Goal: Task Accomplishment & Management: Use online tool/utility

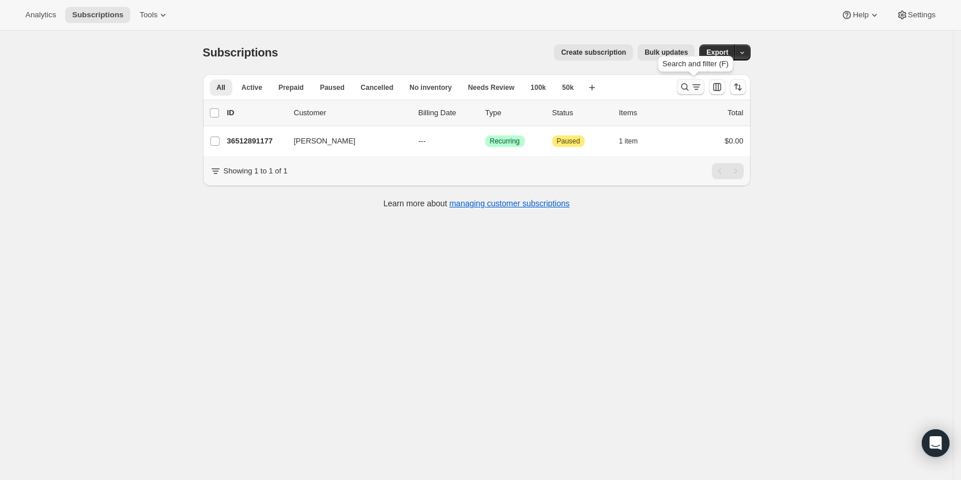
click at [695, 85] on icon "Search and filter results" at bounding box center [696, 87] width 12 height 12
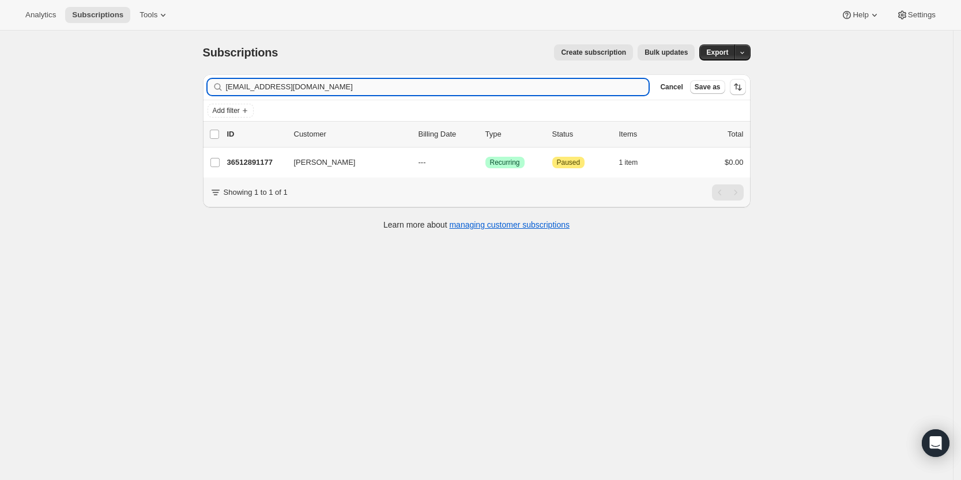
click at [565, 85] on input "iceman611@hotmail.com" at bounding box center [437, 87] width 423 height 16
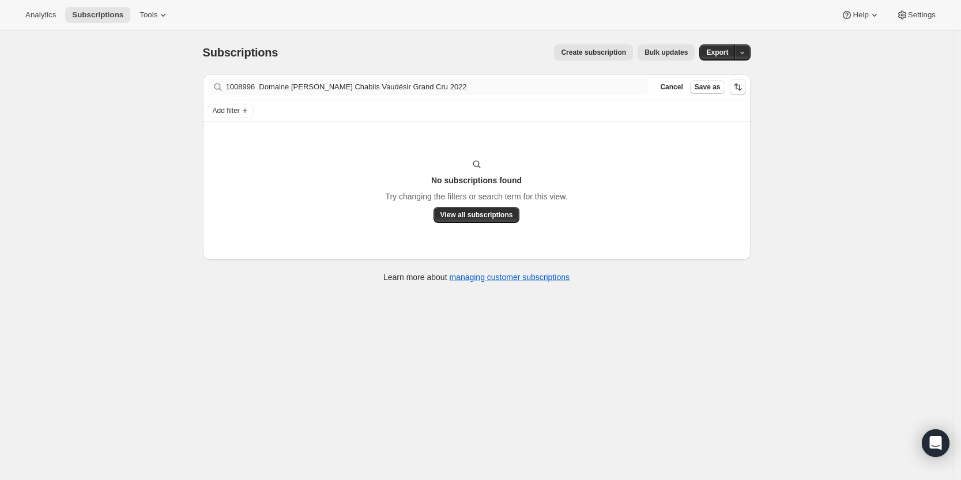
click at [575, 92] on div "Filter subscribers 1008996 Domaine Besson Chablis Vaudésir Grand Cru 2022 Clear…" at bounding box center [477, 86] width 548 height 25
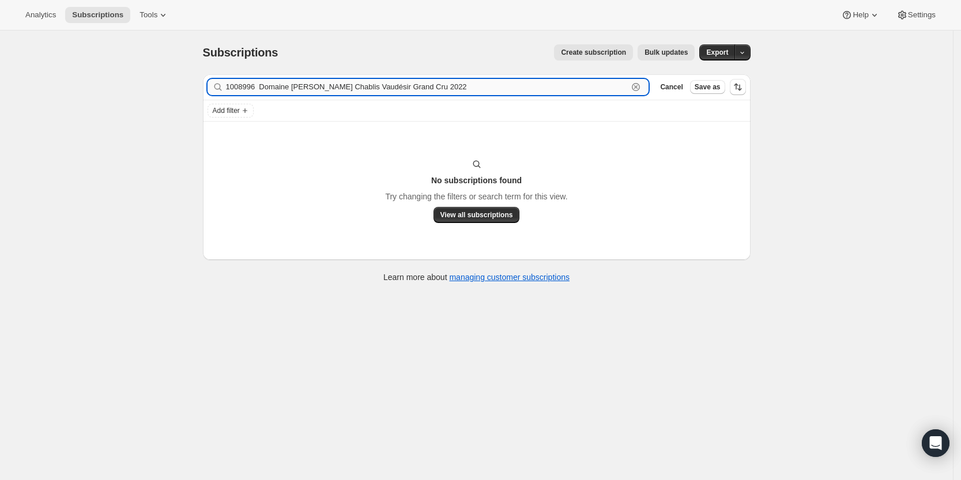
click at [575, 92] on input "1008996 Domaine Besson Chablis Vaudésir Grand Cru 2022" at bounding box center [427, 87] width 402 height 16
paste input "jzell@jmzell.com"
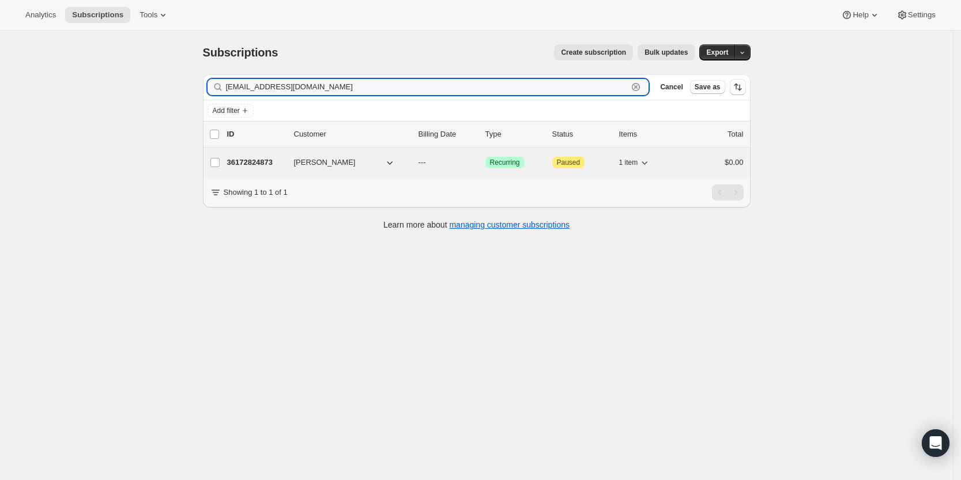
type input "jzell@jmzell.com"
click at [258, 161] on p "36172824873" at bounding box center [256, 163] width 58 height 12
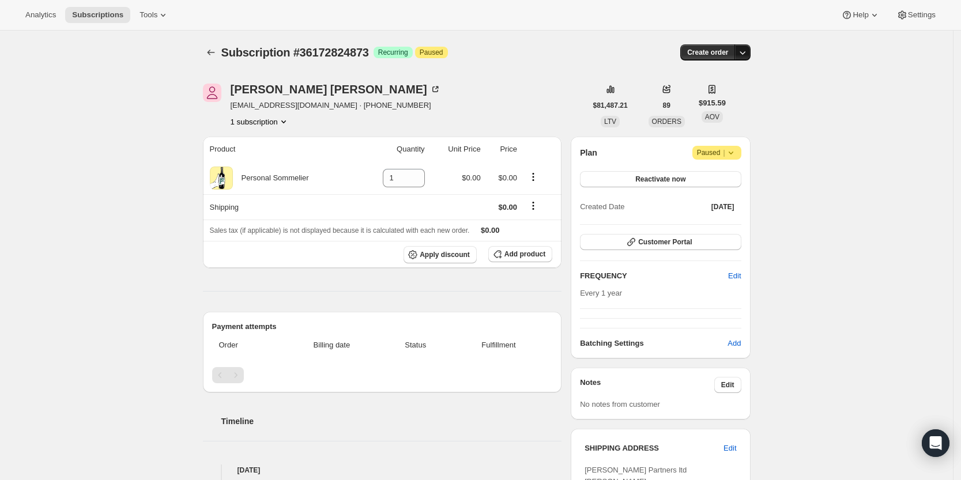
click at [745, 54] on icon "button" at bounding box center [742, 52] width 6 height 3
click at [730, 97] on span "Create custom one-time order" at bounding box center [697, 96] width 100 height 9
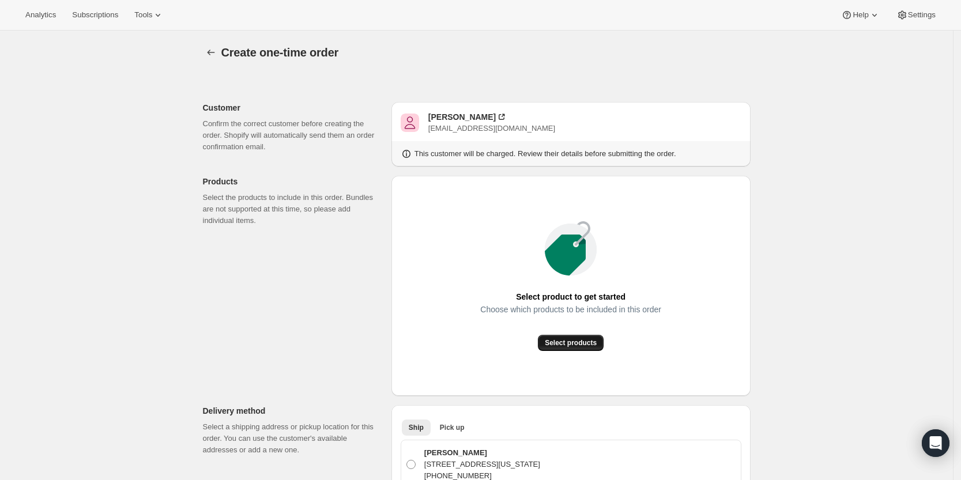
click at [572, 346] on span "Select products" at bounding box center [571, 342] width 52 height 9
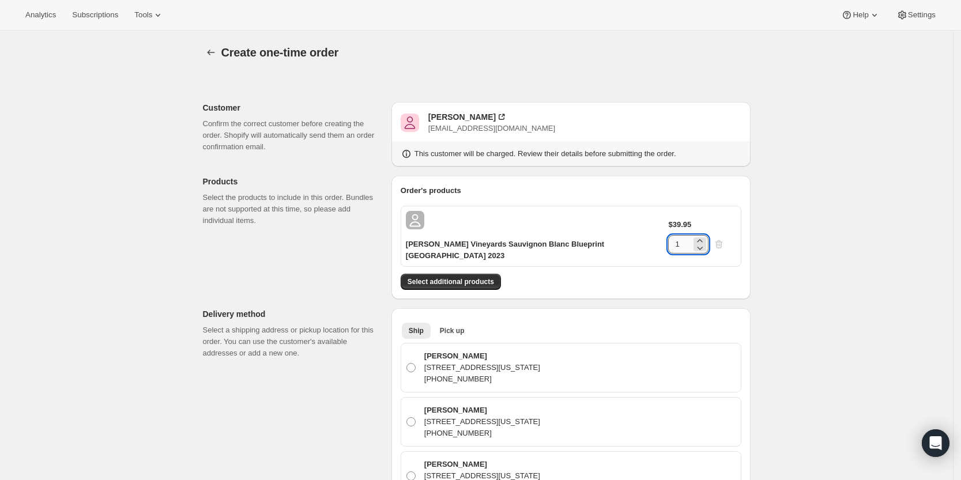
click at [691, 235] on input "1" at bounding box center [679, 244] width 23 height 18
click at [691, 235] on input "12" at bounding box center [679, 244] width 23 height 18
type input "12"
click at [493, 274] on button "Select additional products" at bounding box center [451, 282] width 100 height 16
click at [469, 112] on div "Jeffrey Zell" at bounding box center [461, 117] width 67 height 12
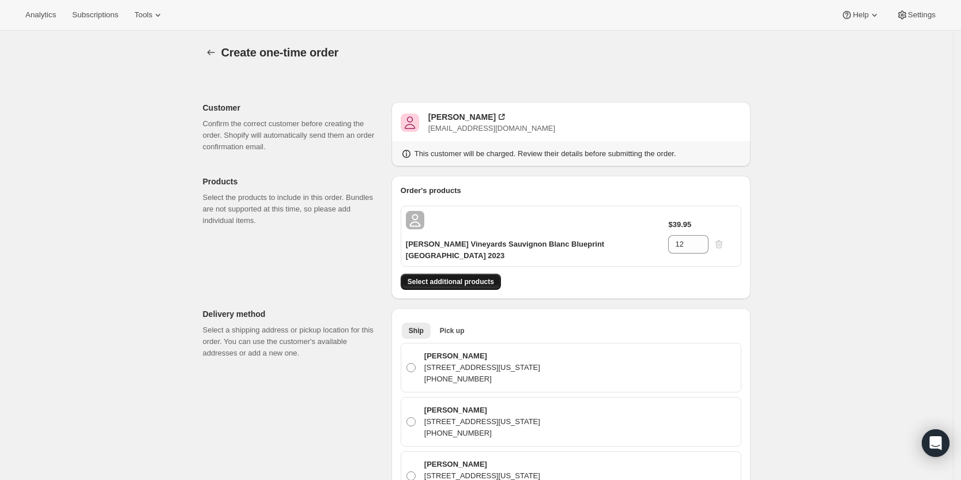
click at [471, 277] on span "Select additional products" at bounding box center [450, 281] width 86 height 9
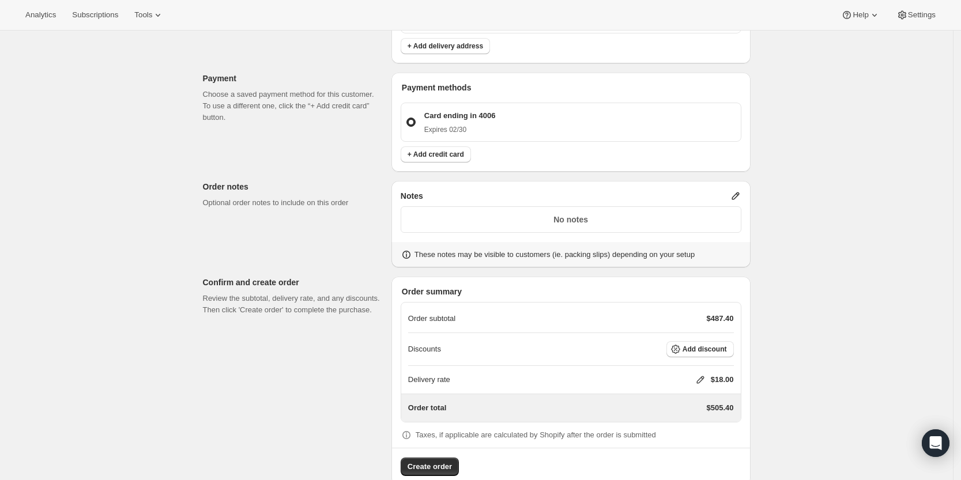
scroll to position [645, 0]
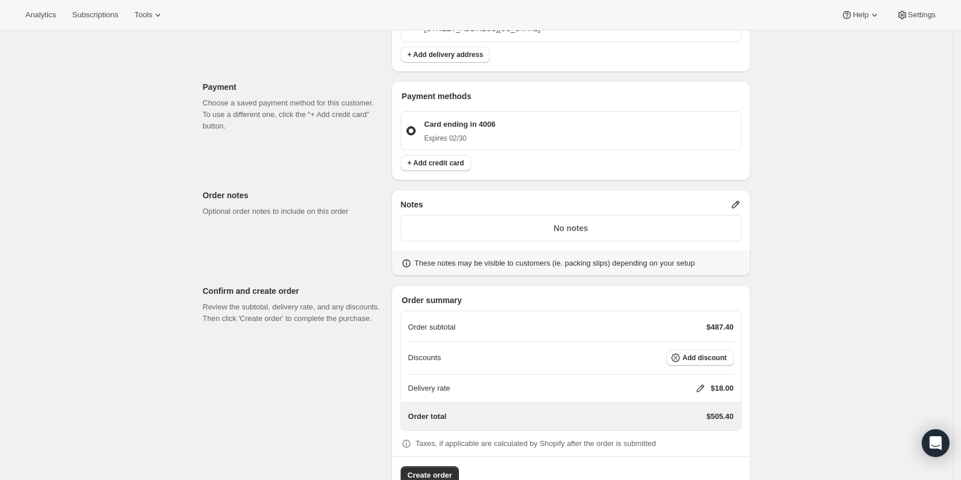
click at [741, 199] on icon at bounding box center [736, 205] width 12 height 12
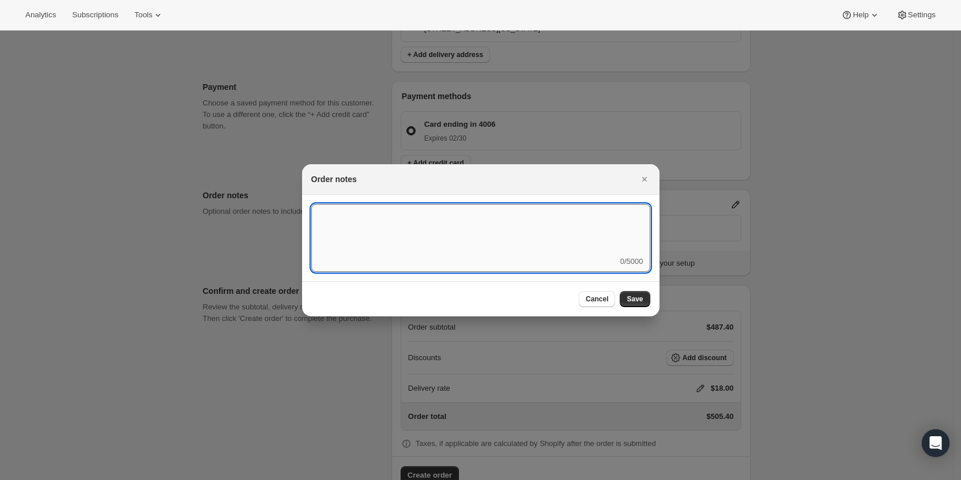
click at [522, 240] on textarea ":r4c:" at bounding box center [480, 230] width 339 height 52
type textarea "Temp Control"
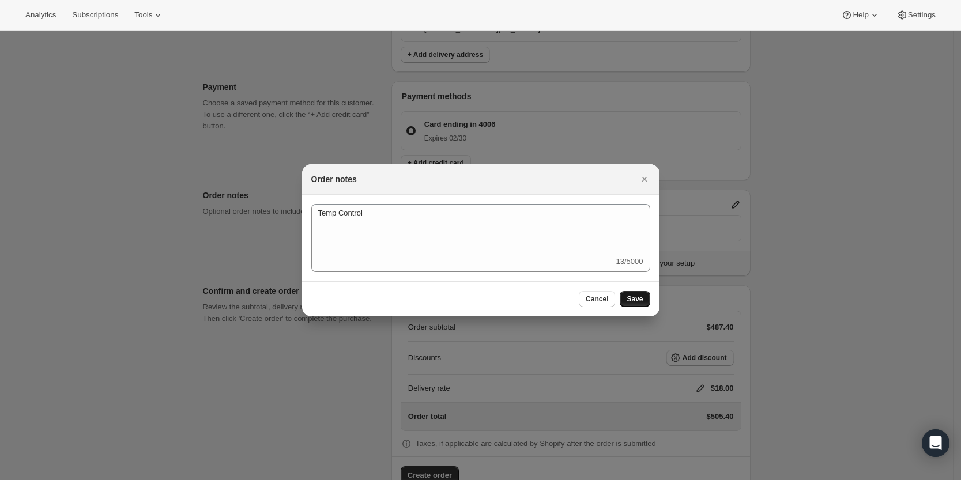
click at [632, 296] on span "Save" at bounding box center [634, 298] width 16 height 9
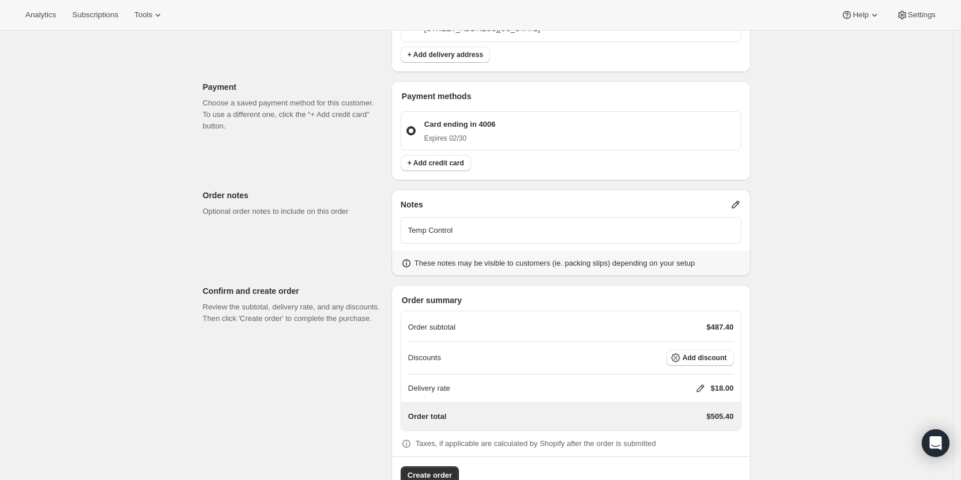
click at [696, 383] on div "Delivery rate $18.00" at bounding box center [571, 389] width 326 height 12
click at [703, 385] on icon at bounding box center [699, 388] width 7 height 7
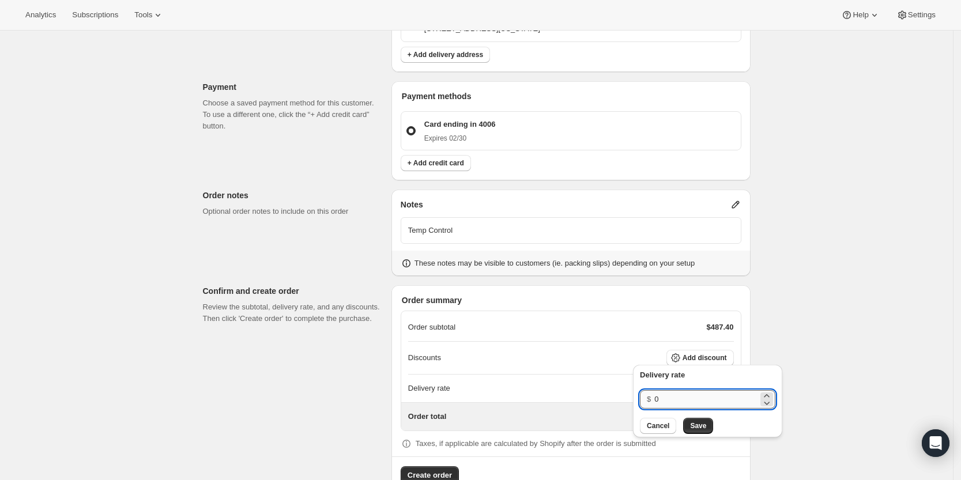
click at [698, 398] on input "0" at bounding box center [706, 399] width 104 height 18
type input "0"
click at [703, 428] on button "Save" at bounding box center [698, 426] width 30 height 16
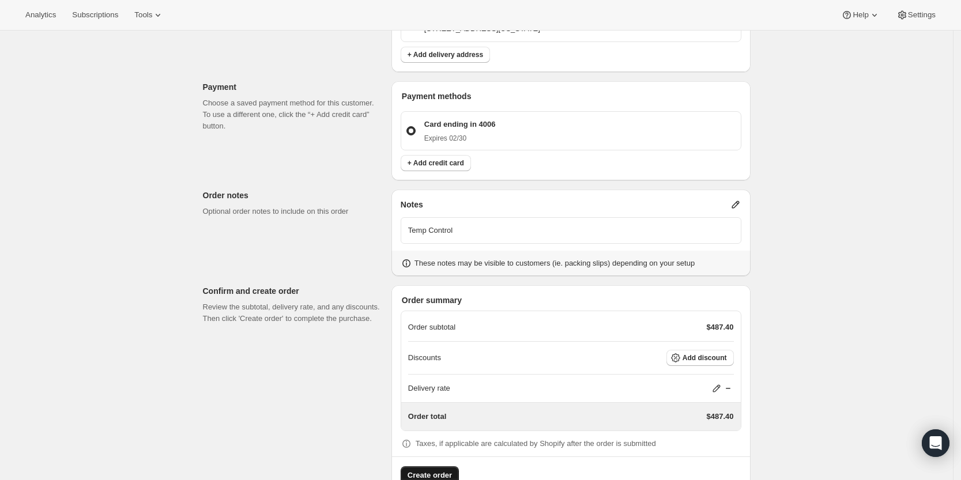
click at [434, 470] on span "Create order" at bounding box center [429, 476] width 44 height 12
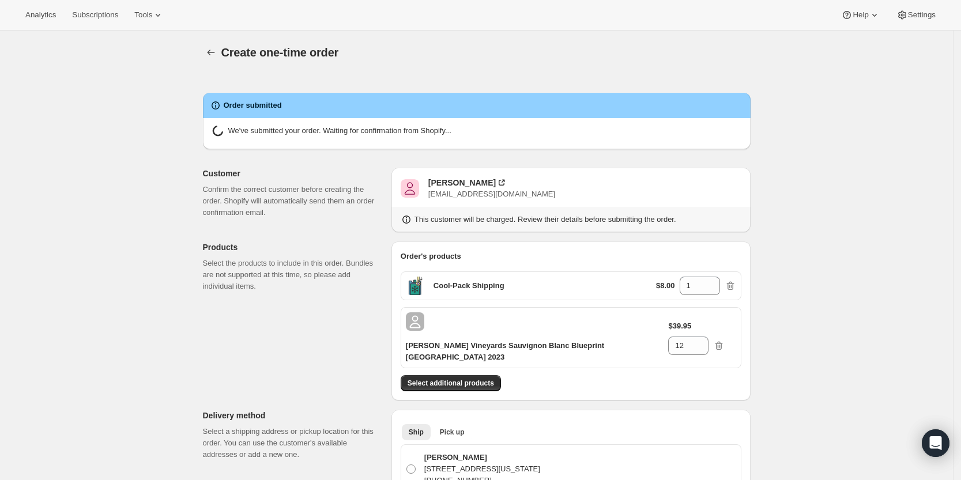
radio input "true"
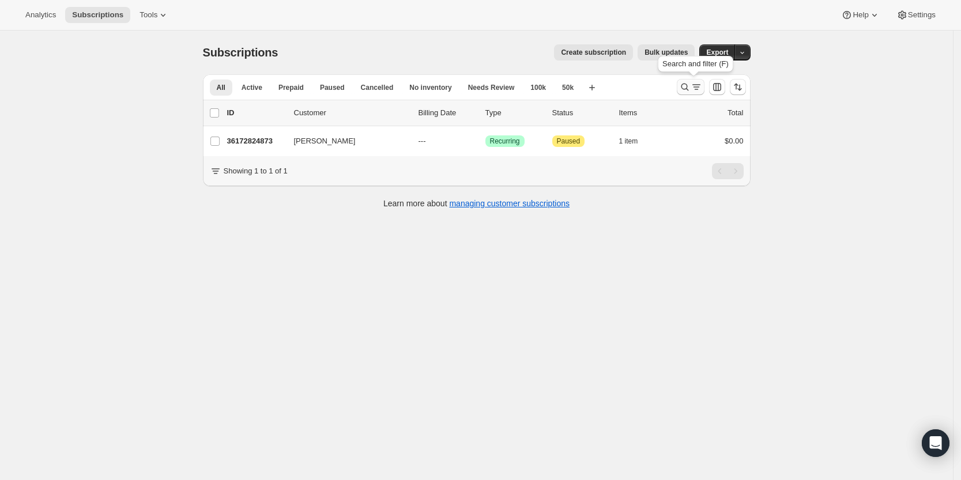
click at [699, 84] on icon "Search and filter results" at bounding box center [696, 87] width 12 height 12
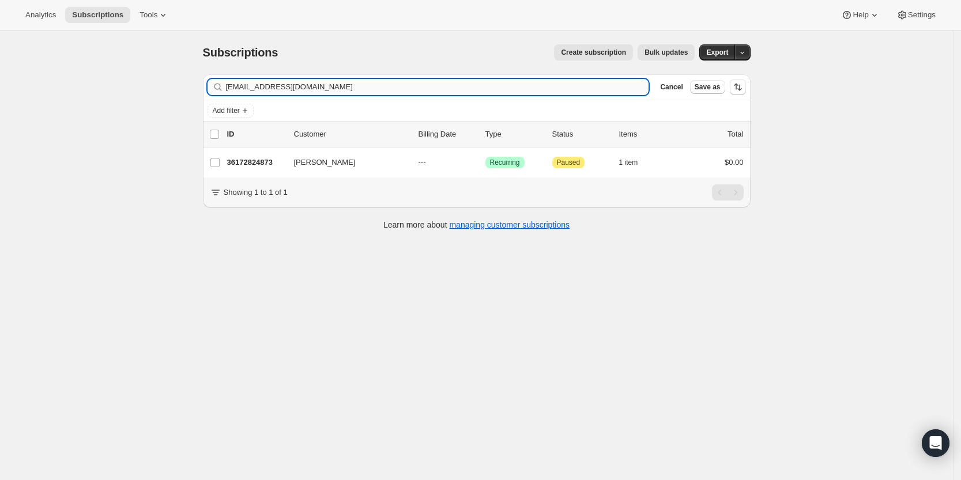
click at [598, 89] on input "jzell@jmzell.com" at bounding box center [437, 87] width 423 height 16
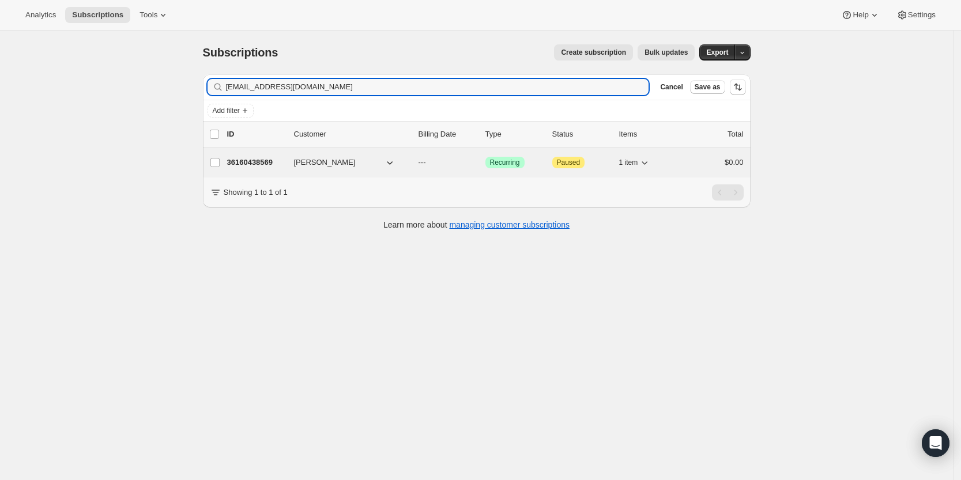
type input "[EMAIL_ADDRESS][DOMAIN_NAME]"
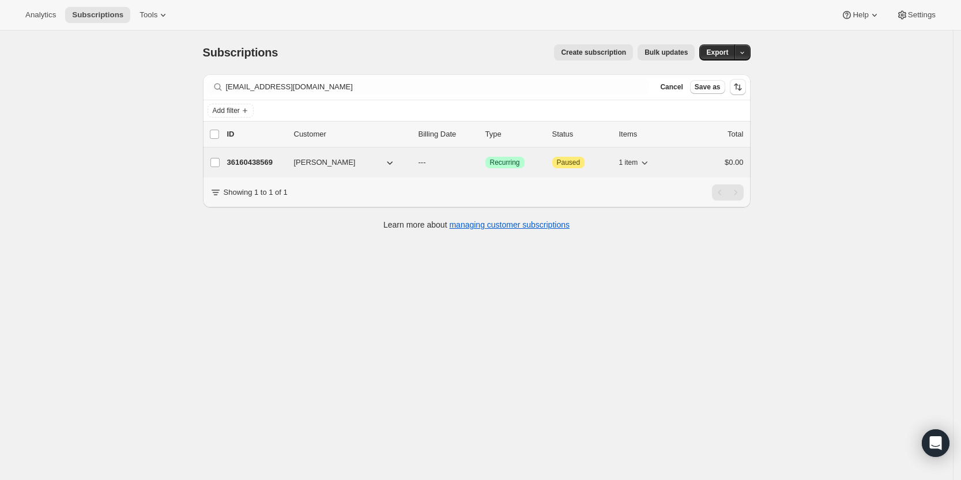
click at [259, 160] on p "36160438569" at bounding box center [256, 163] width 58 height 12
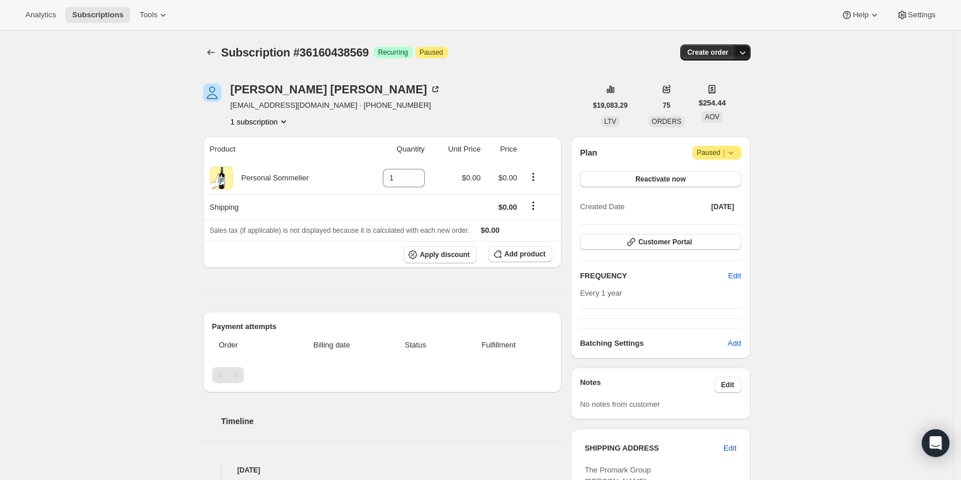
click at [746, 49] on icon "button" at bounding box center [743, 53] width 12 height 12
click at [738, 99] on span "Create custom one-time order" at bounding box center [697, 96] width 100 height 9
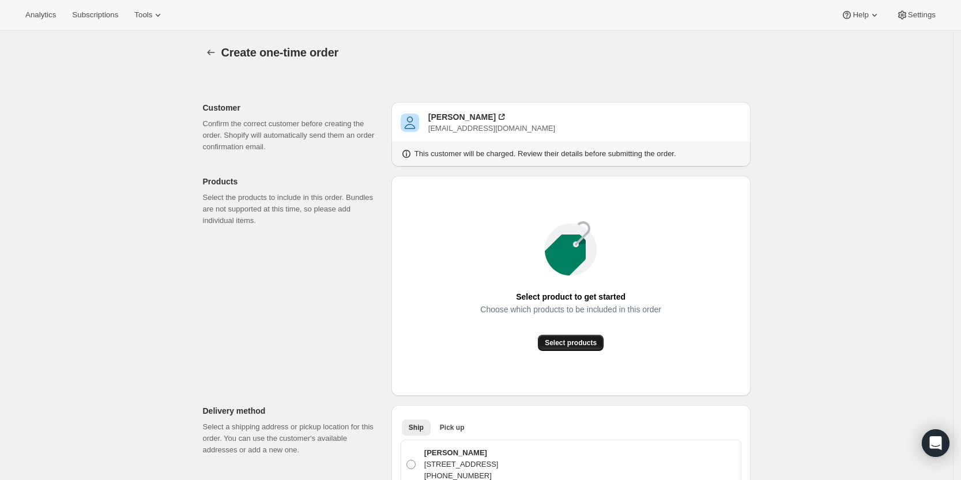
click at [596, 346] on span "Select products" at bounding box center [571, 342] width 52 height 9
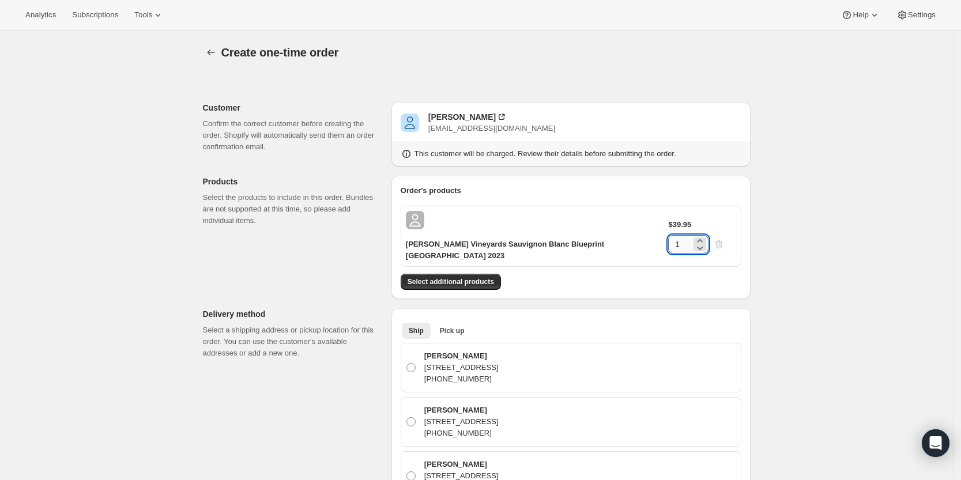
click at [691, 235] on input "1" at bounding box center [679, 244] width 23 height 18
type input "6"
click at [457, 274] on button "Select additional products" at bounding box center [451, 282] width 100 height 16
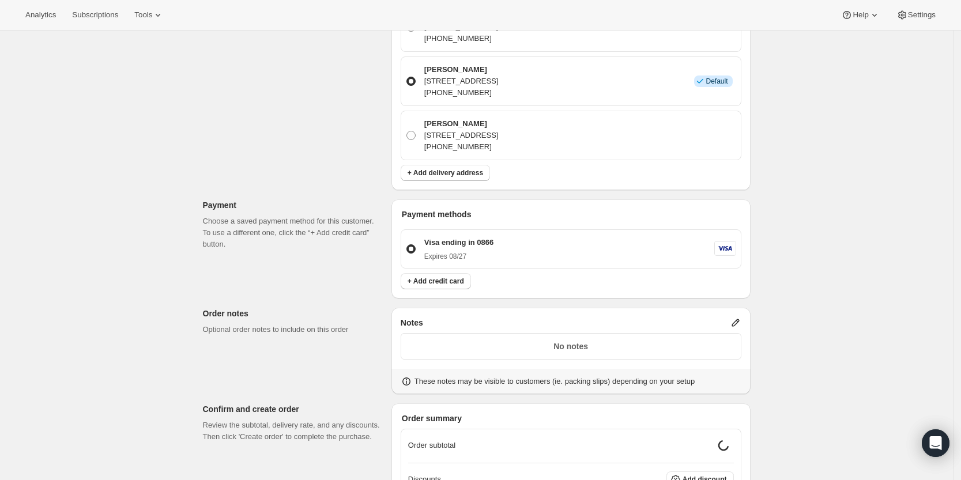
scroll to position [648, 0]
click at [636, 333] on div "No notes" at bounding box center [571, 346] width 341 height 27
click at [739, 319] on icon at bounding box center [734, 322] width 7 height 7
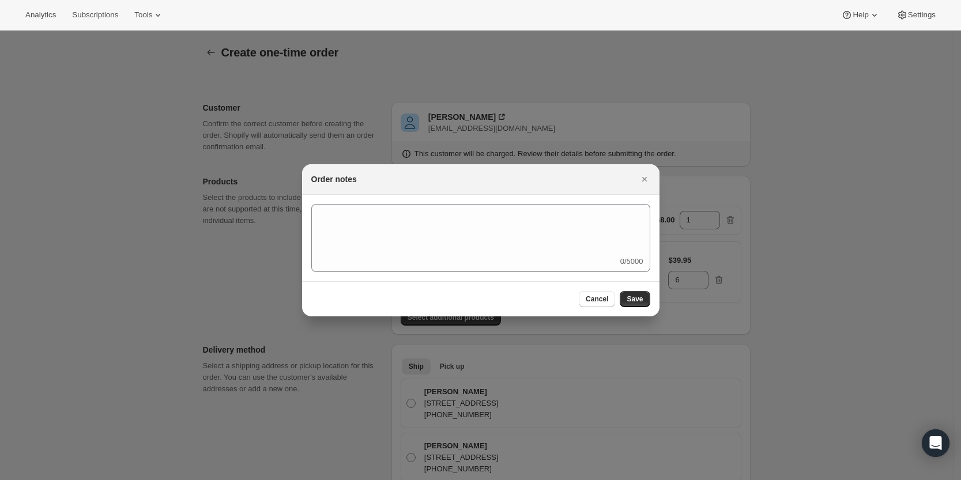
scroll to position [0, 0]
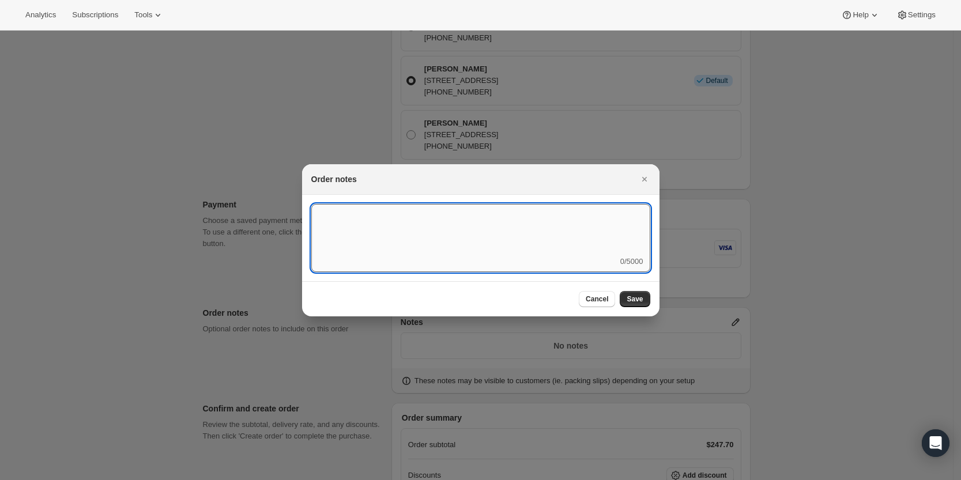
click at [528, 233] on textarea ":r3v:" at bounding box center [480, 230] width 339 height 52
type textarea "Temp Control"
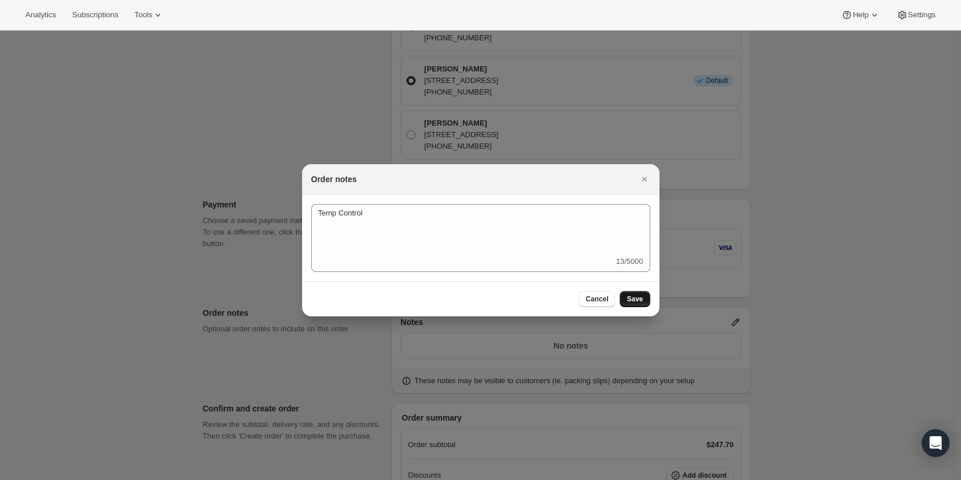
click at [626, 293] on button "Save" at bounding box center [635, 299] width 30 height 16
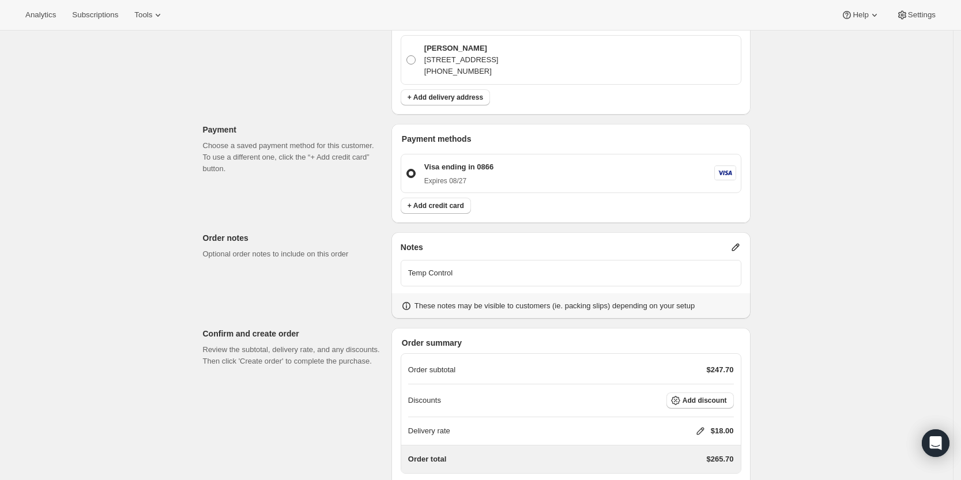
scroll to position [765, 0]
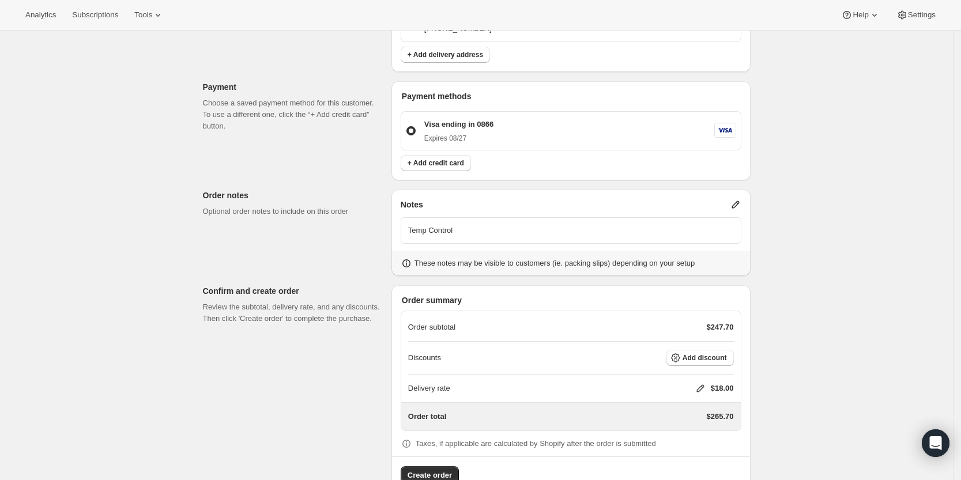
click at [705, 383] on icon at bounding box center [700, 389] width 12 height 12
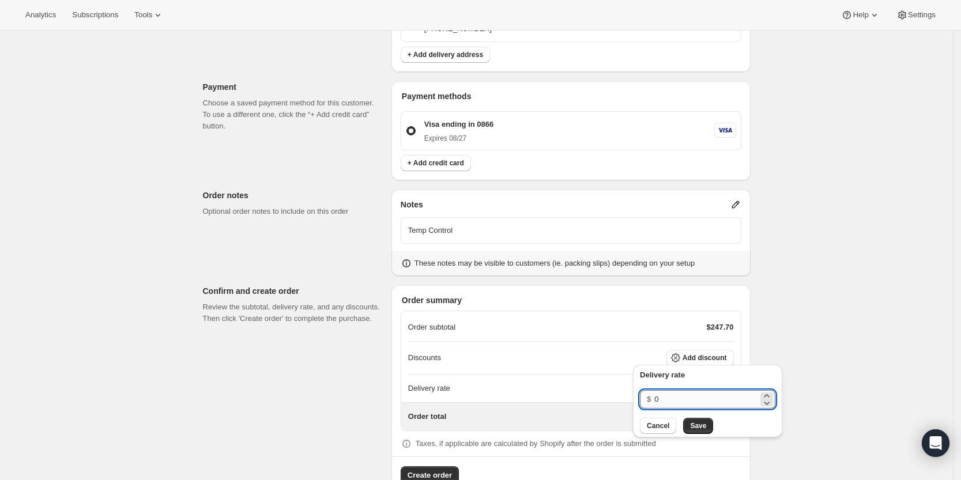
click at [695, 394] on input "0" at bounding box center [706, 399] width 104 height 18
click at [695, 431] on button "Save" at bounding box center [698, 426] width 30 height 16
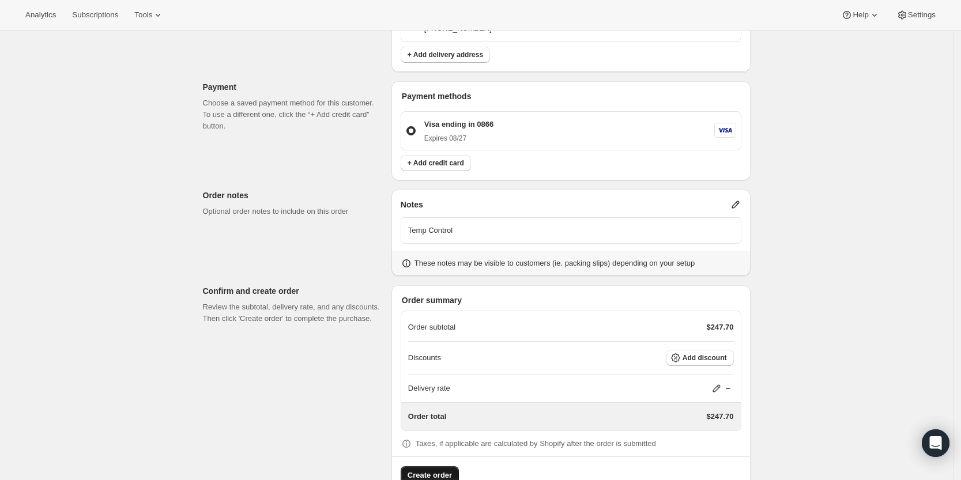
click at [435, 470] on span "Create order" at bounding box center [429, 476] width 44 height 12
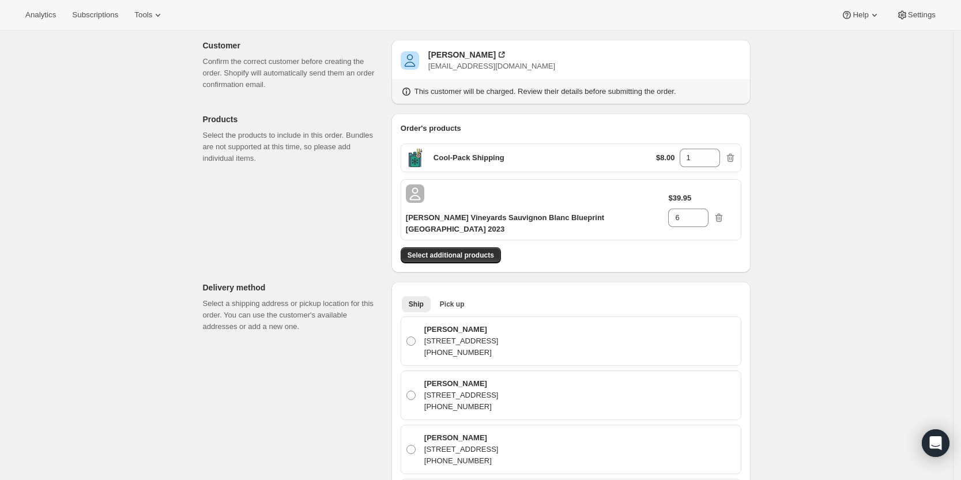
scroll to position [0, 0]
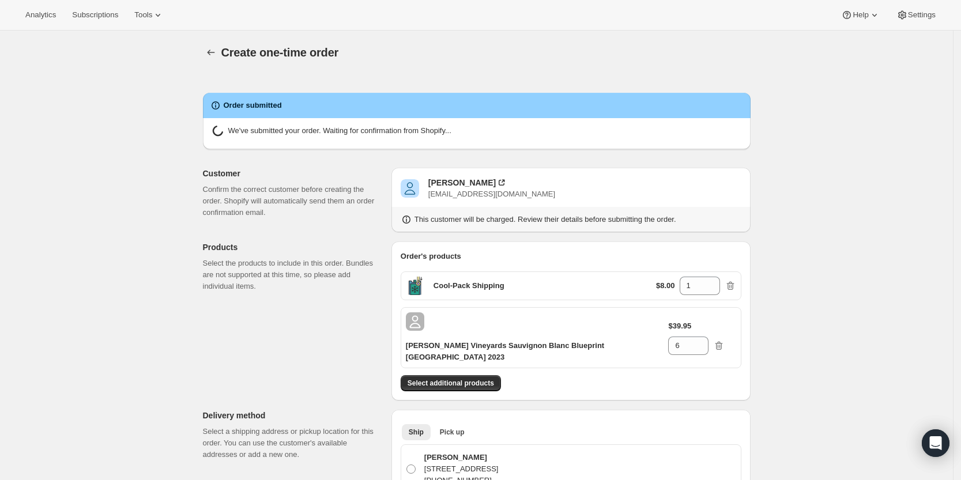
radio input "true"
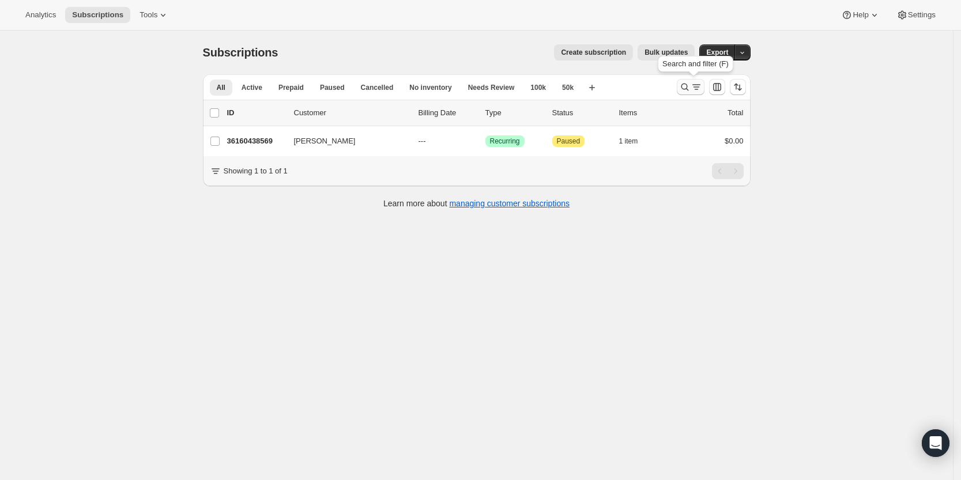
click at [698, 83] on icon "Search and filter results" at bounding box center [696, 87] width 12 height 12
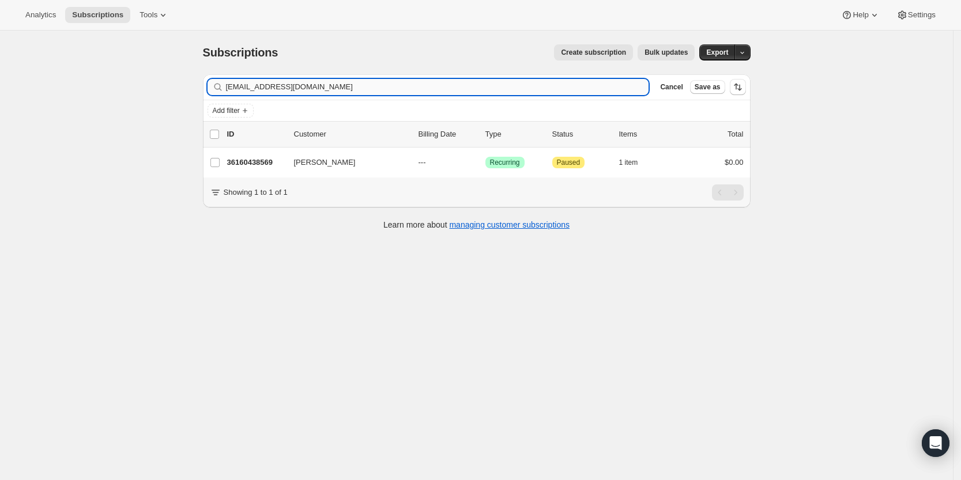
click at [445, 85] on input "[EMAIL_ADDRESS][DOMAIN_NAME]" at bounding box center [437, 87] width 423 height 16
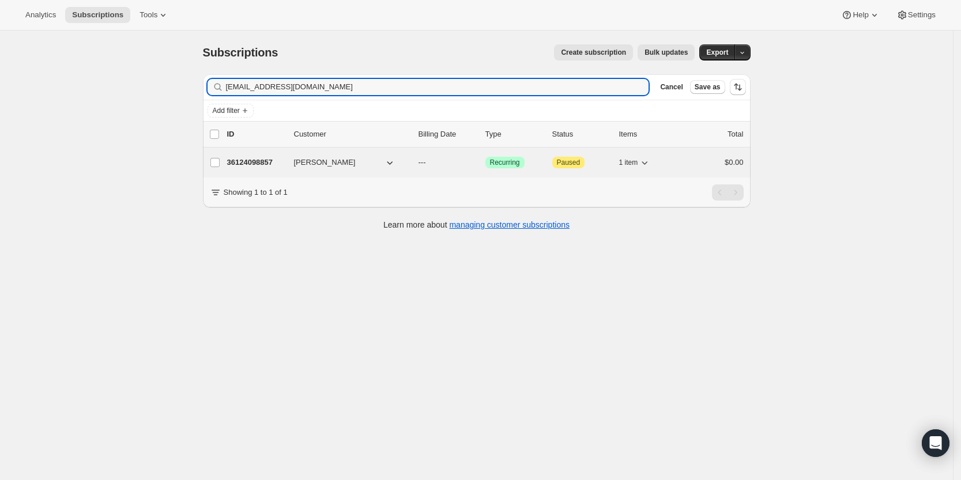
type input "[EMAIL_ADDRESS][DOMAIN_NAME]"
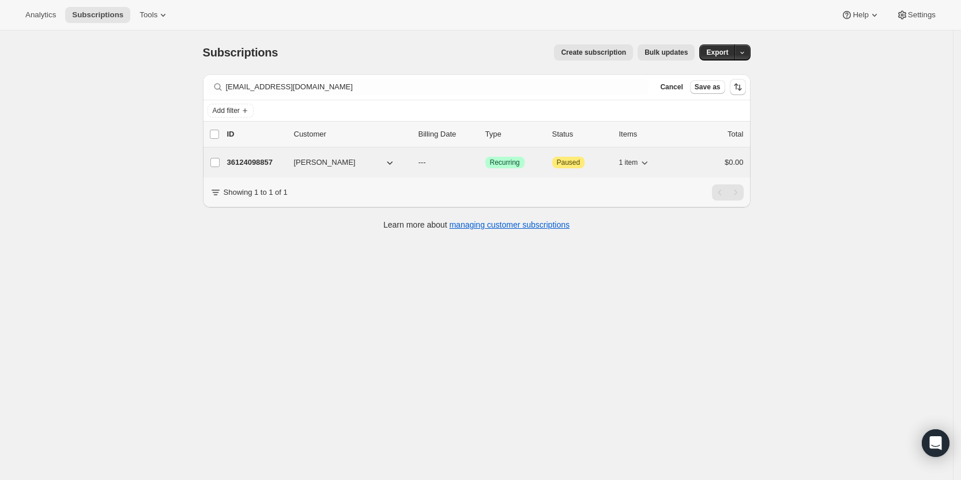
click at [250, 158] on p "36124098857" at bounding box center [256, 163] width 58 height 12
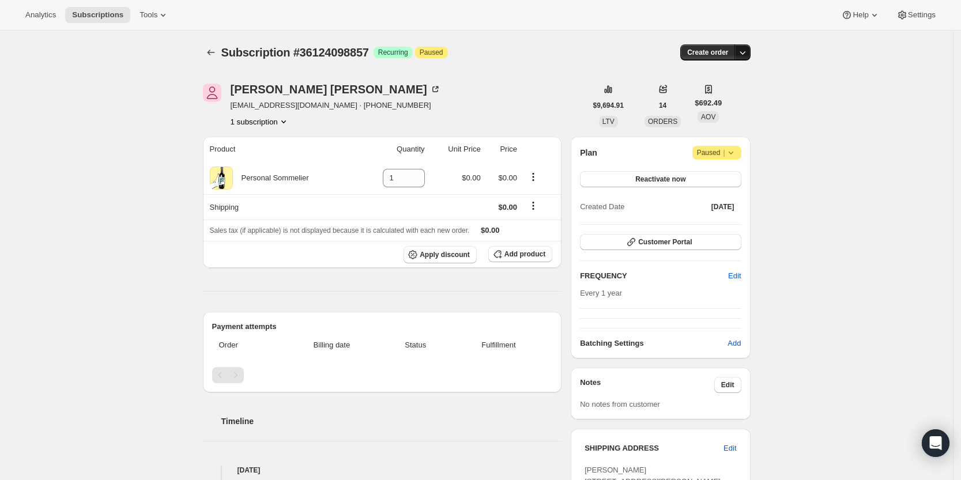
click at [745, 50] on icon "button" at bounding box center [743, 53] width 12 height 12
click at [735, 95] on span "Create custom one-time order" at bounding box center [697, 96] width 100 height 9
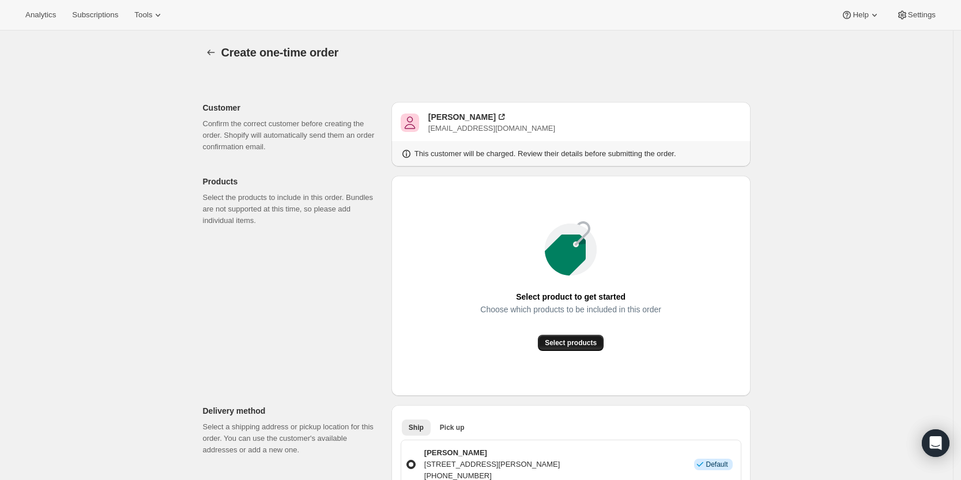
click at [569, 349] on button "Select products" at bounding box center [571, 343] width 66 height 16
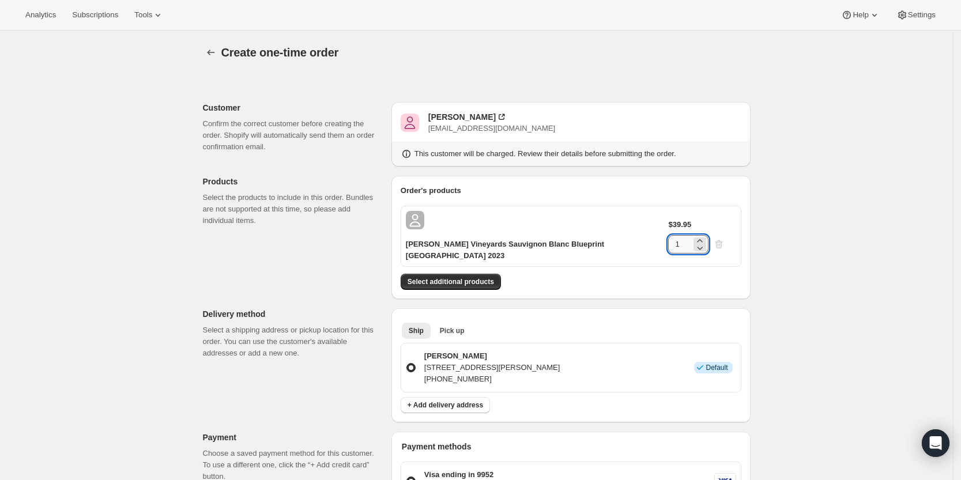
click at [691, 235] on input "1" at bounding box center [679, 244] width 23 height 18
type input "6"
click at [829, 269] on div "Create one-time order. This page is ready Create one-time order Customer Confir…" at bounding box center [476, 452] width 953 height 843
click at [488, 277] on span "Select additional products" at bounding box center [450, 281] width 86 height 9
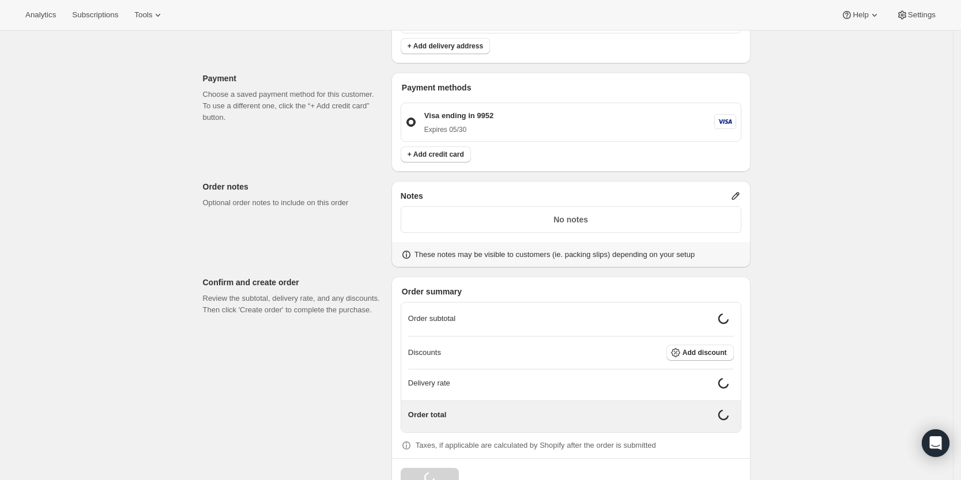
scroll to position [386, 0]
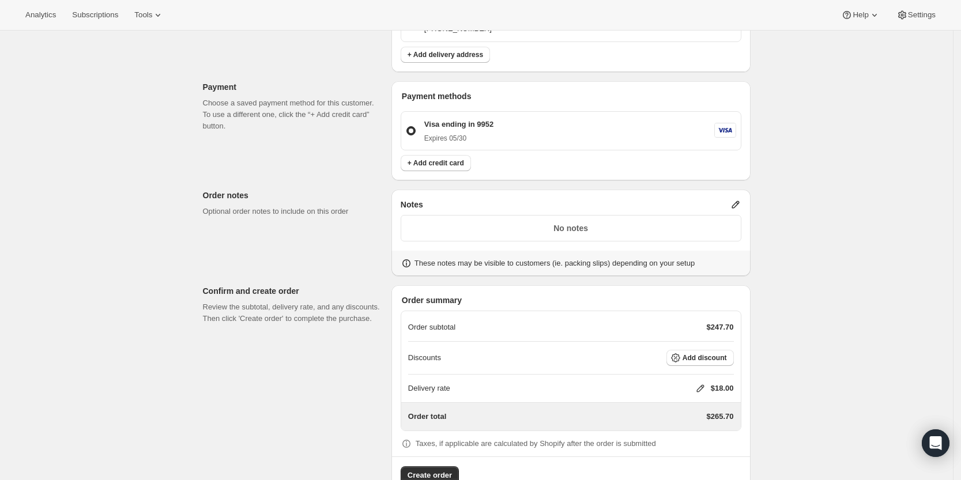
click at [700, 383] on icon at bounding box center [700, 389] width 12 height 12
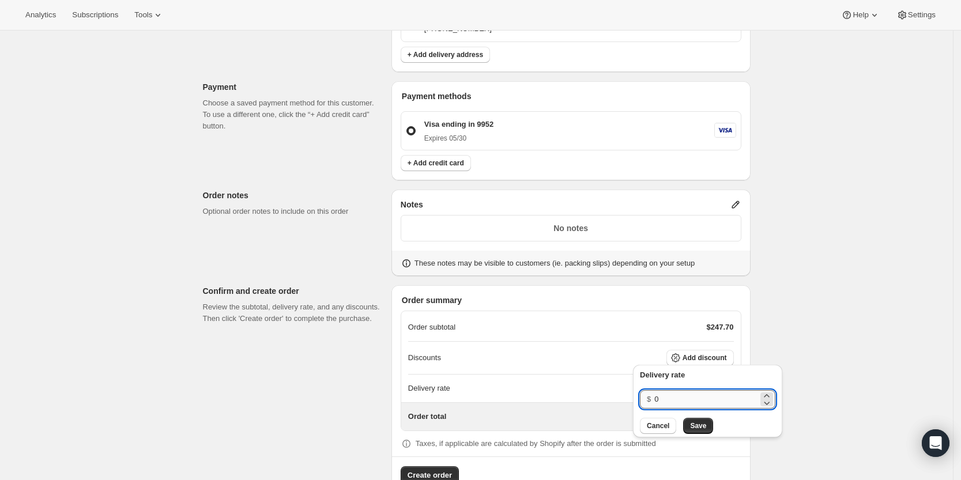
click at [695, 397] on input "0" at bounding box center [706, 399] width 104 height 18
type input "0"
click at [696, 425] on span "Save" at bounding box center [698, 425] width 16 height 9
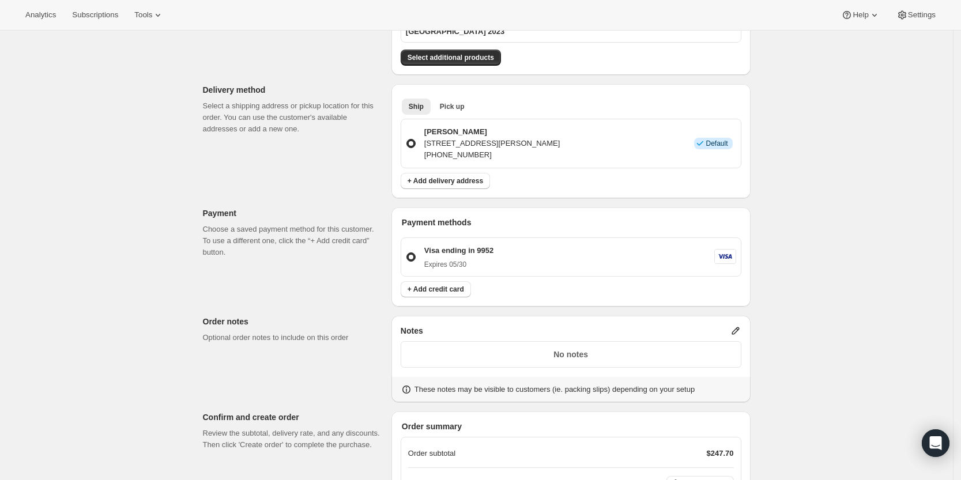
scroll to position [259, 0]
click at [735, 326] on icon at bounding box center [736, 332] width 12 height 12
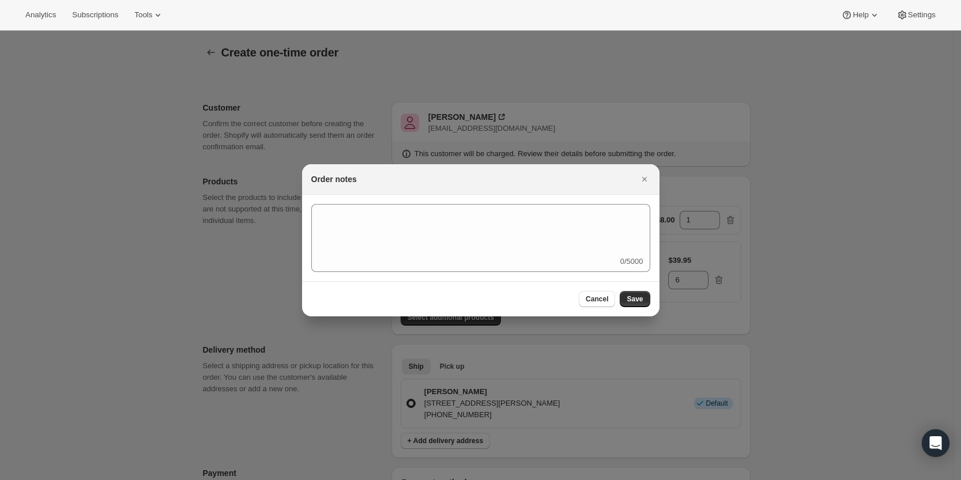
scroll to position [0, 0]
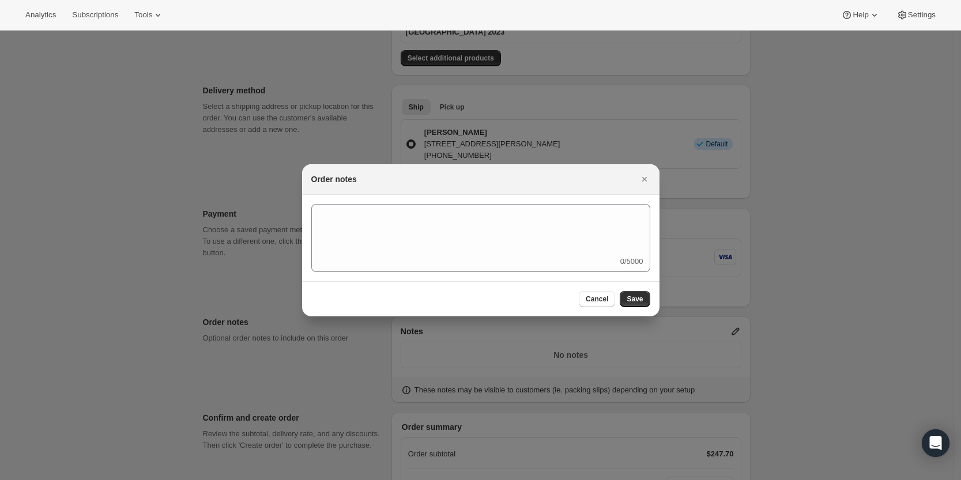
click at [599, 269] on div "0/5000" at bounding box center [480, 238] width 339 height 68
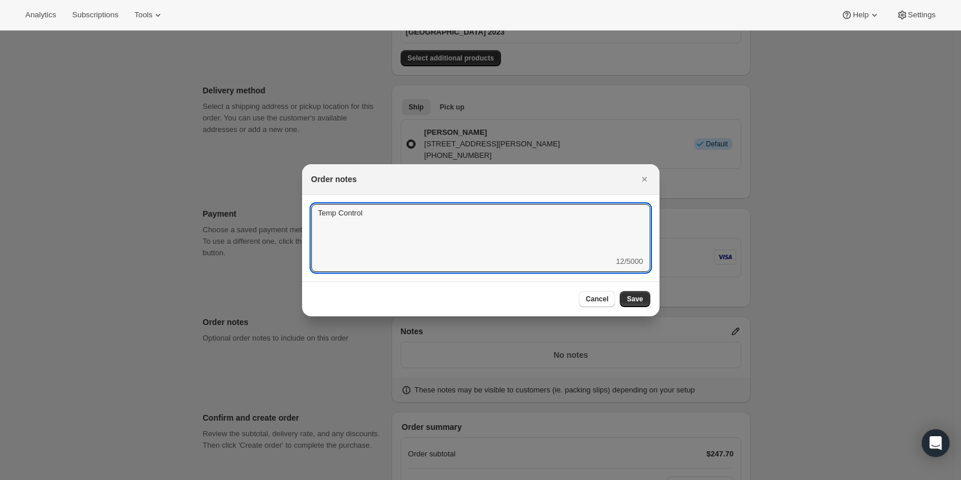
type textarea "Temp Control"
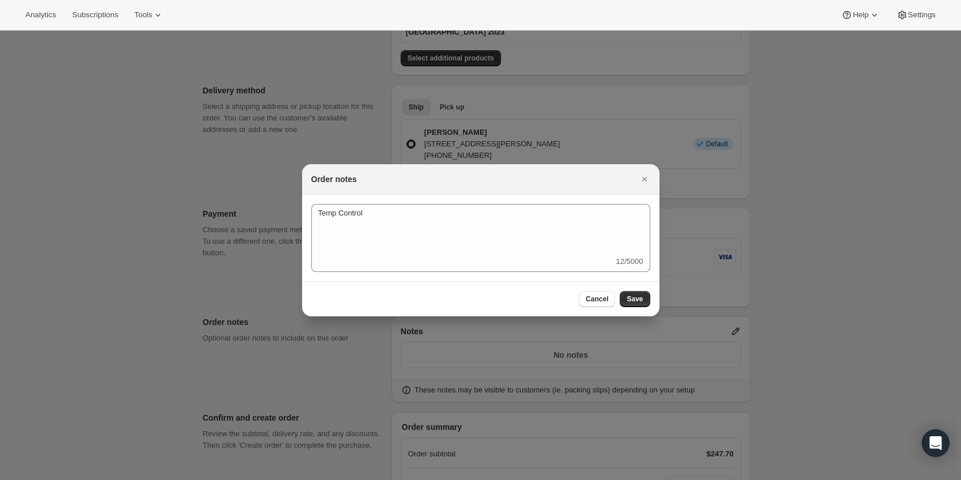
click at [639, 291] on div "Cancel Save" at bounding box center [614, 299] width 71 height 16
click at [638, 297] on span "Save" at bounding box center [634, 298] width 16 height 9
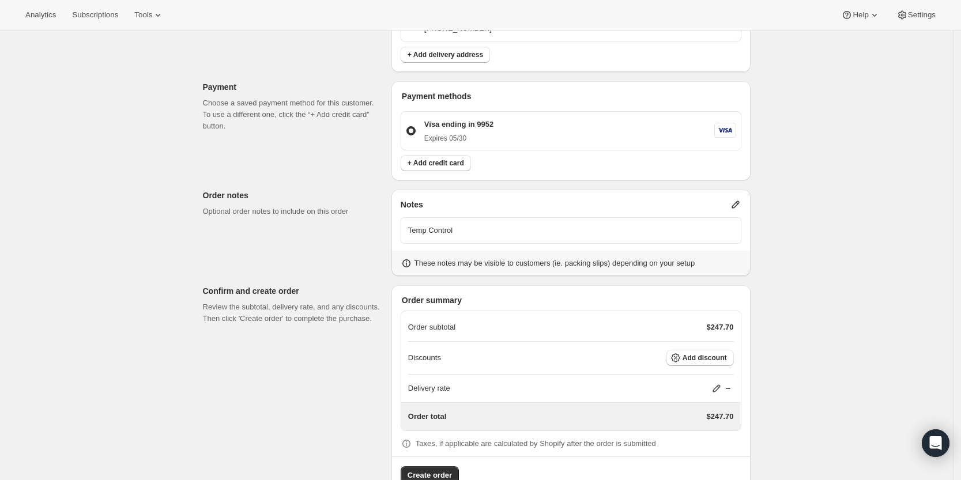
scroll to position [386, 0]
click at [438, 470] on span "Create order" at bounding box center [429, 476] width 44 height 12
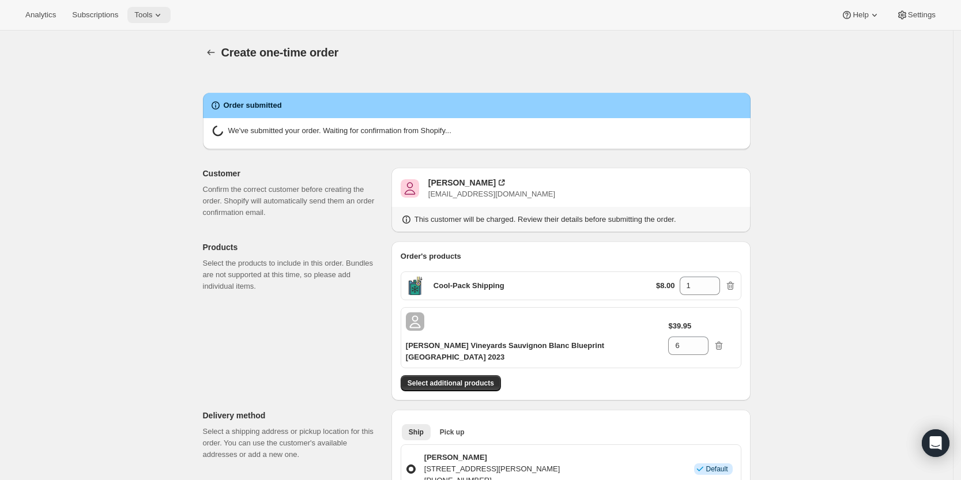
radio input "true"
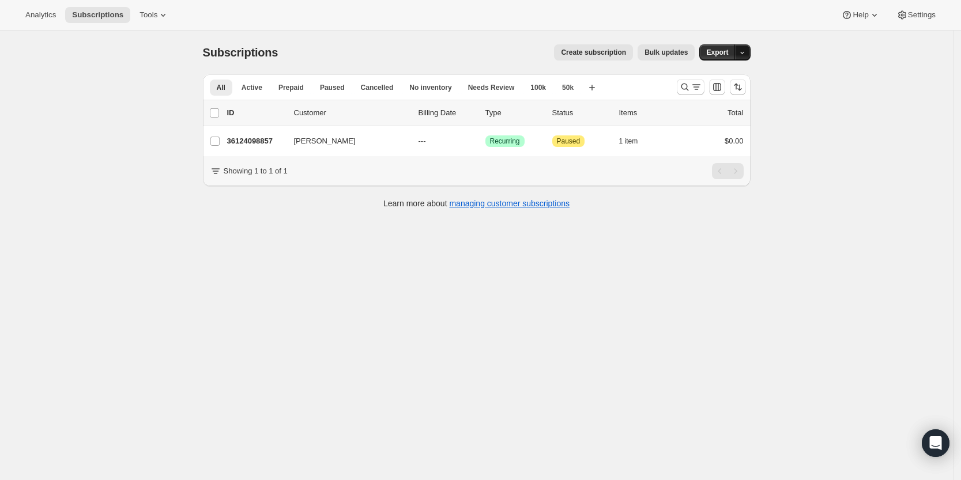
click at [744, 53] on icon "button" at bounding box center [741, 52] width 7 height 7
click at [807, 77] on div "Subscriptions. This page is ready Subscriptions Create subscription Bulk update…" at bounding box center [476, 271] width 953 height 480
click at [679, 85] on div at bounding box center [711, 86] width 78 height 23
click at [688, 85] on icon "Search and filter results" at bounding box center [684, 87] width 7 height 7
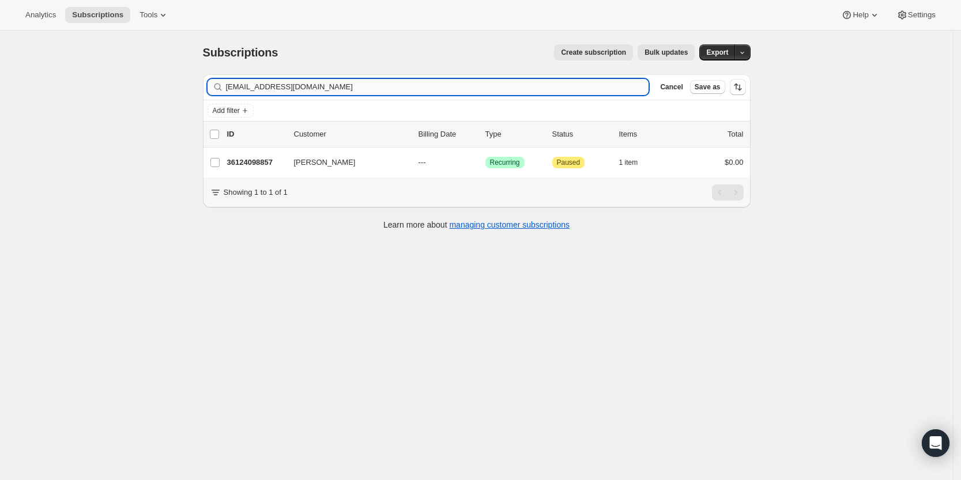
click at [439, 79] on input "[EMAIL_ADDRESS][DOMAIN_NAME]" at bounding box center [437, 87] width 423 height 16
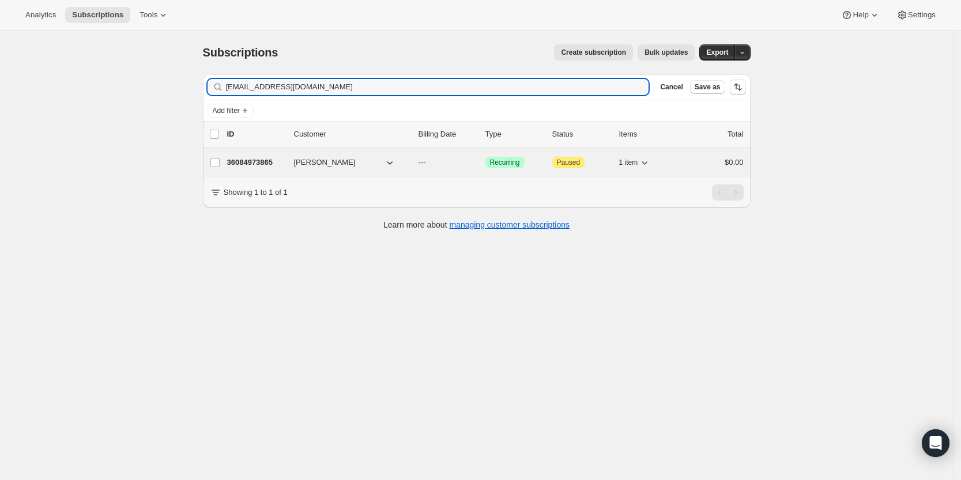
type input "ctripp@vcscseattle.com"
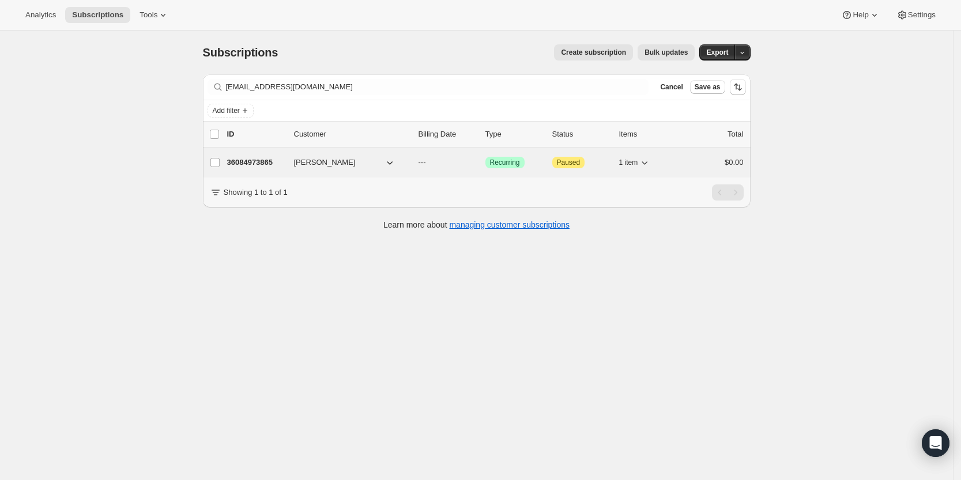
click at [258, 161] on p "36084973865" at bounding box center [256, 163] width 58 height 12
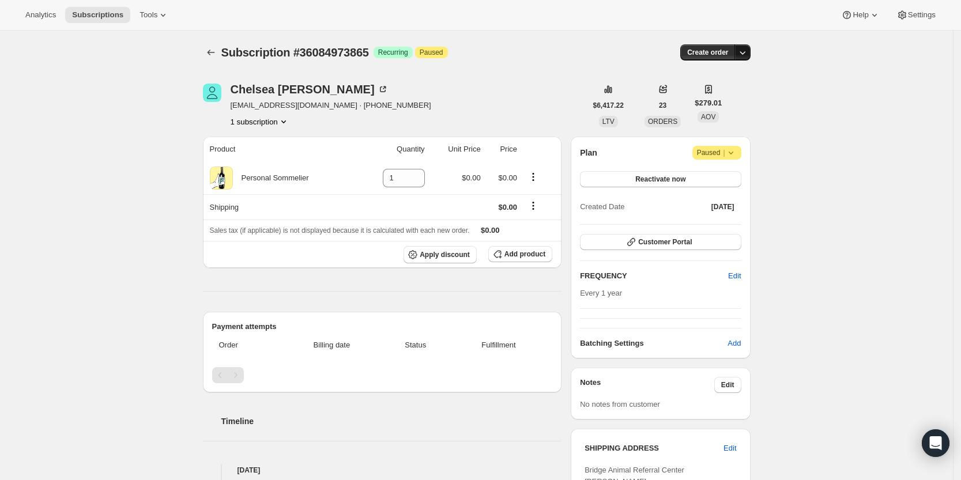
click at [746, 51] on icon "button" at bounding box center [743, 53] width 12 height 12
click at [736, 97] on span "Create custom one-time order" at bounding box center [697, 96] width 100 height 9
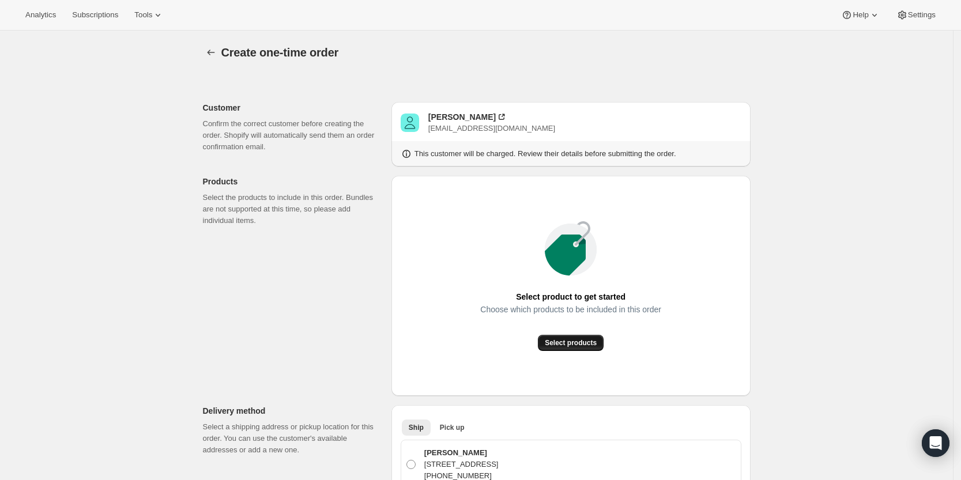
click at [579, 348] on button "Select products" at bounding box center [571, 343] width 66 height 16
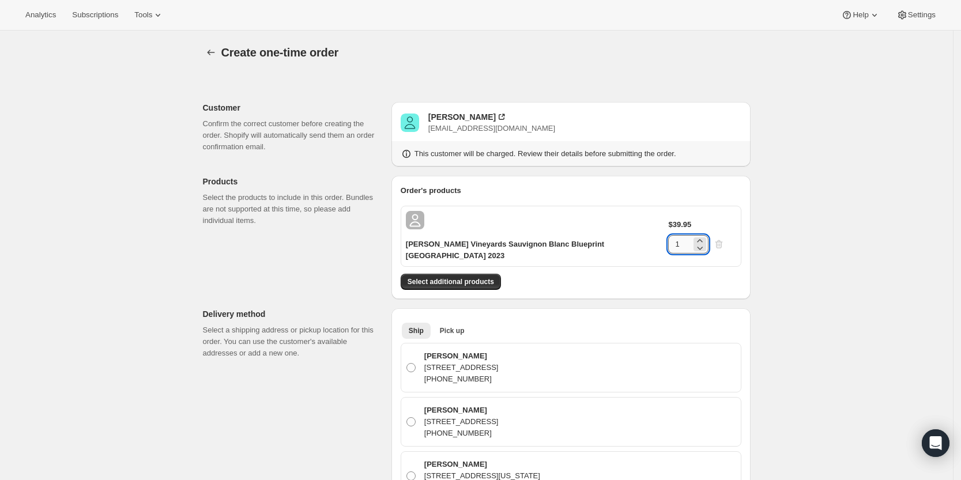
click at [691, 235] on input "1" at bounding box center [679, 244] width 23 height 18
type input "6"
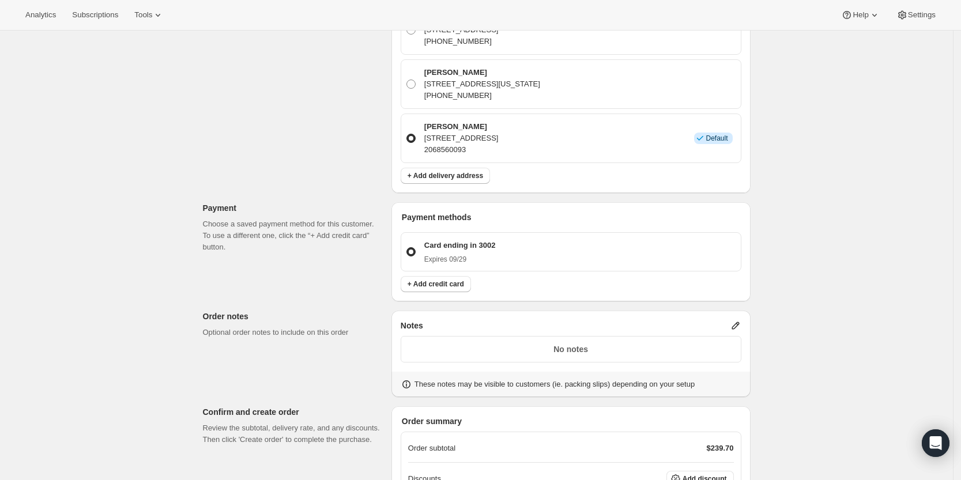
scroll to position [513, 0]
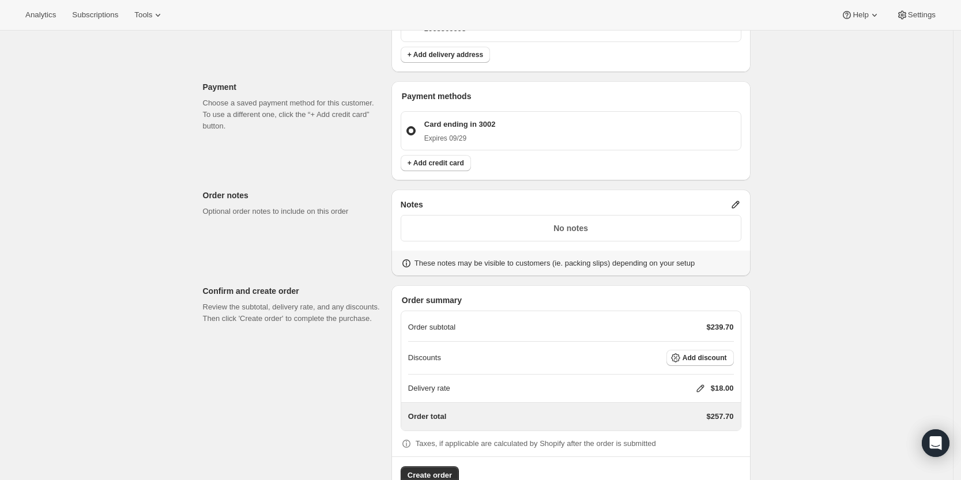
click at [703, 383] on icon at bounding box center [700, 389] width 12 height 12
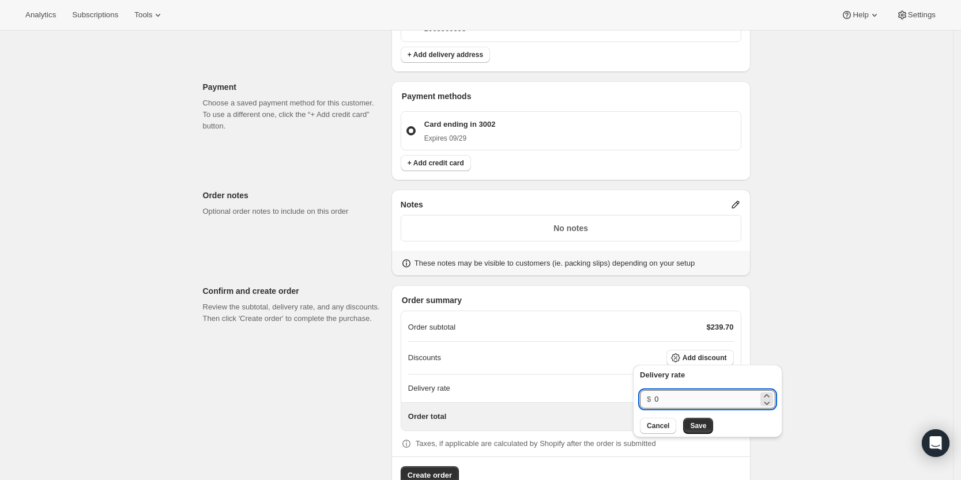
click at [692, 390] on input "0" at bounding box center [706, 399] width 104 height 18
click at [692, 426] on span "Save" at bounding box center [698, 425] width 16 height 9
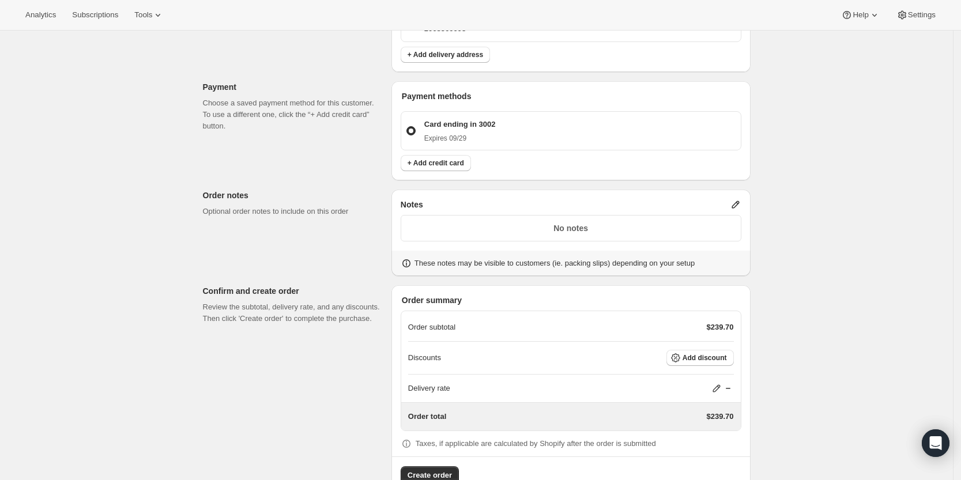
click at [739, 201] on icon at bounding box center [734, 204] width 7 height 7
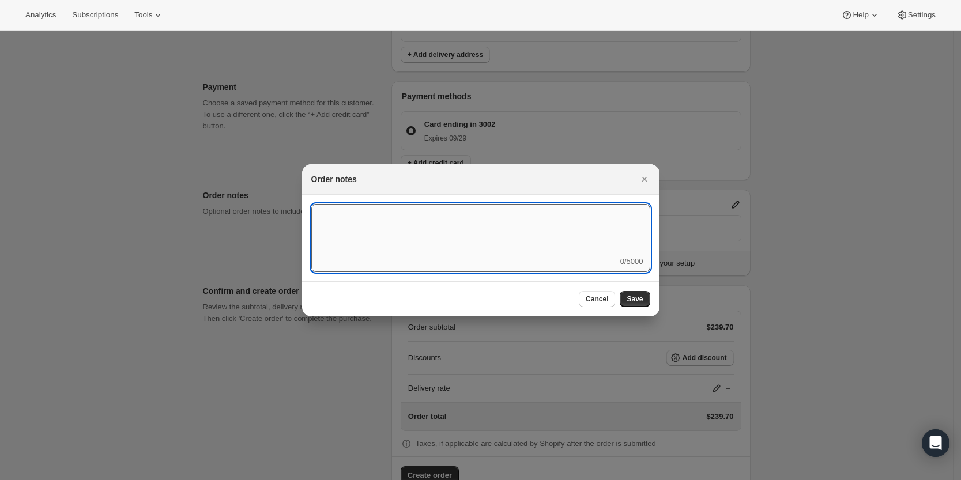
click at [523, 232] on textarea ":r3v:" at bounding box center [480, 230] width 339 height 52
type textarea "FedEx Ground"
click at [634, 302] on span "Save" at bounding box center [634, 298] width 16 height 9
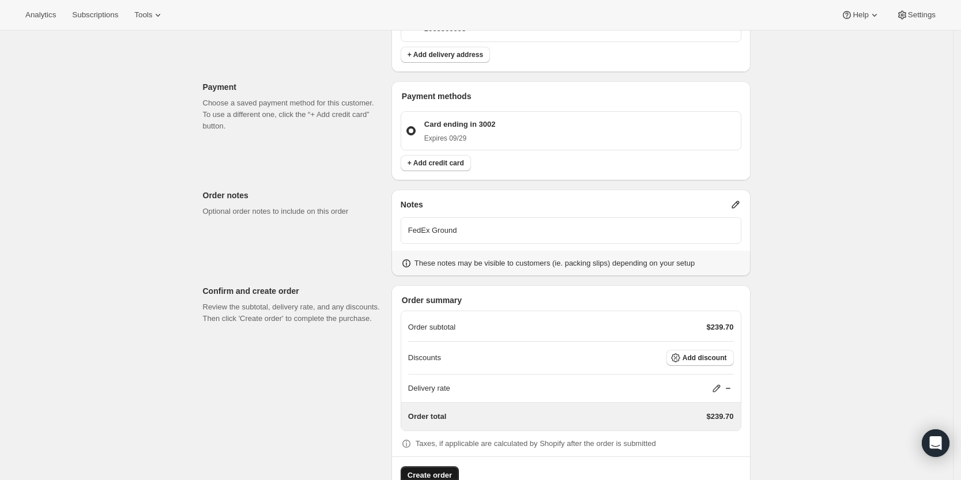
click at [443, 470] on span "Create order" at bounding box center [429, 476] width 44 height 12
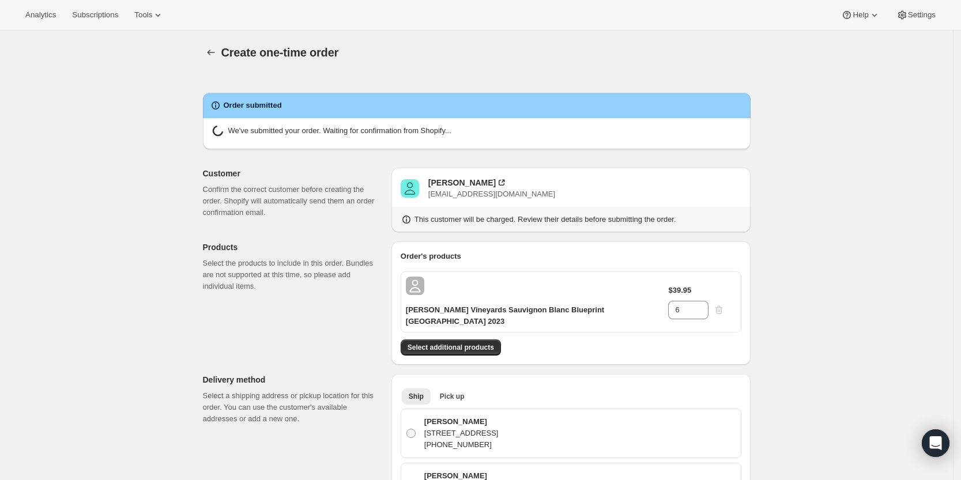
radio input "true"
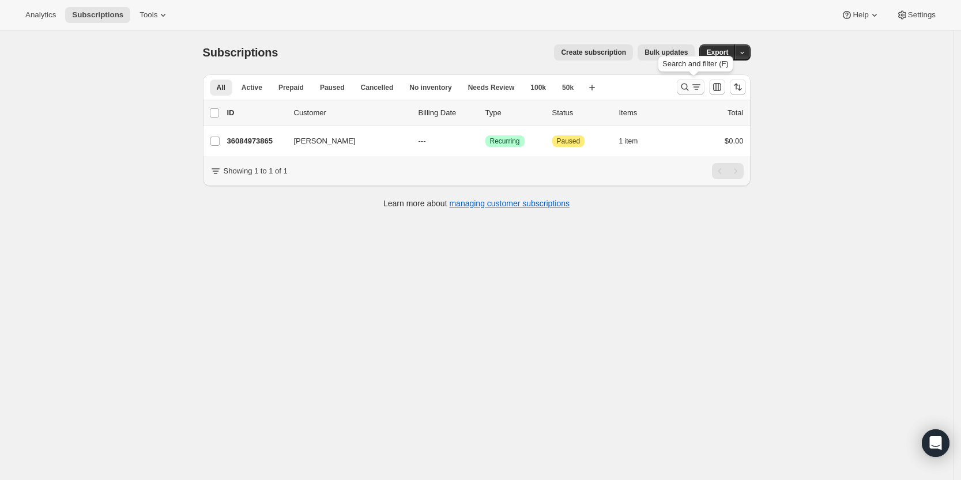
click at [688, 85] on icon "Search and filter results" at bounding box center [685, 87] width 12 height 12
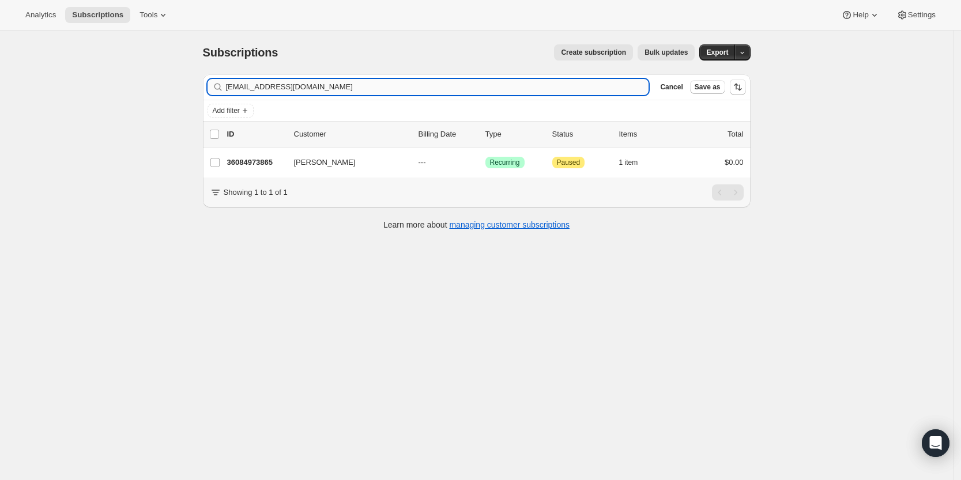
click at [474, 93] on input "[EMAIL_ADDRESS][DOMAIN_NAME]" at bounding box center [437, 87] width 423 height 16
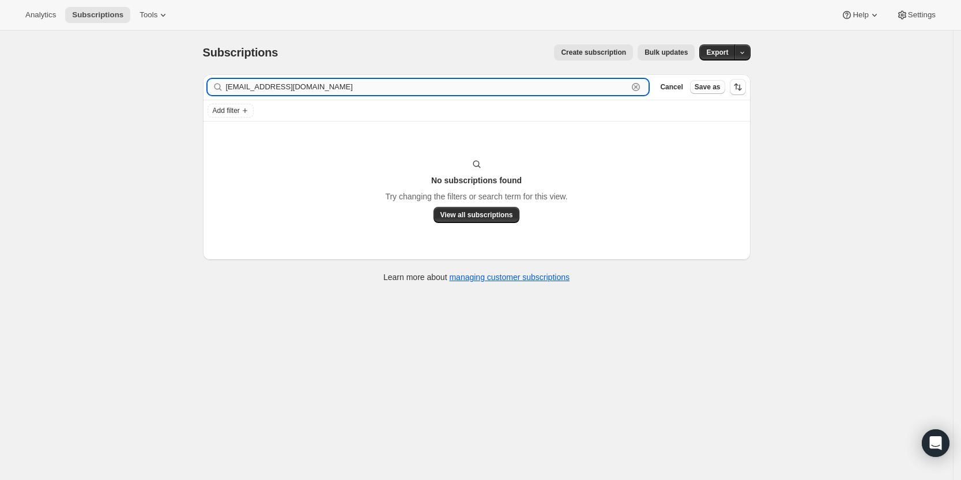
click at [504, 84] on input "[EMAIL_ADDRESS][DOMAIN_NAME]" at bounding box center [427, 87] width 402 height 16
paste input "[PERSON_NAME]"
click at [231, 88] on input "[PERSON_NAME]" at bounding box center [427, 87] width 402 height 16
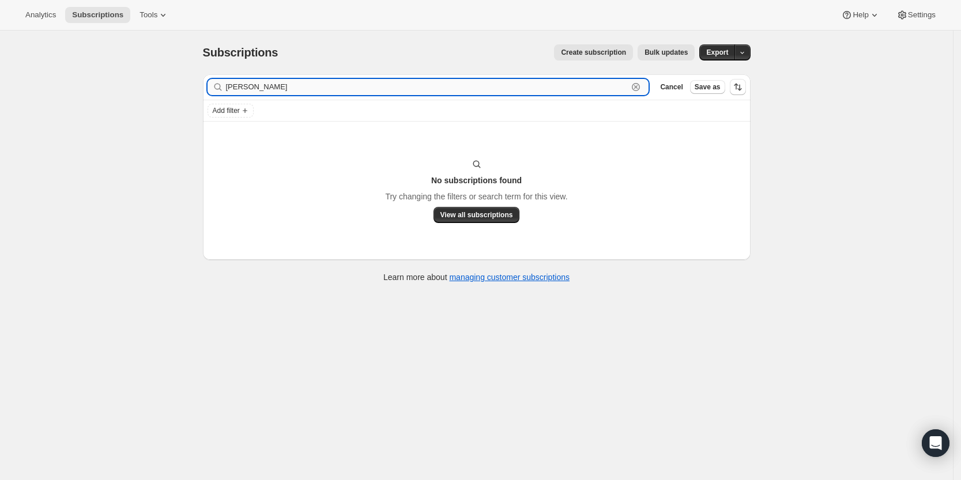
click at [306, 80] on input "[PERSON_NAME]" at bounding box center [427, 87] width 402 height 16
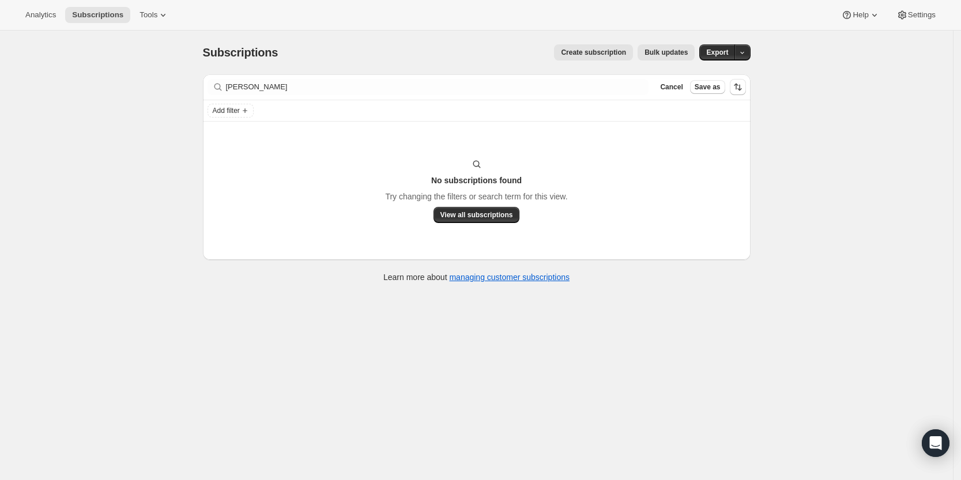
click at [399, 77] on div "Filter subscribers John Woodward Clear Cancel Save as" at bounding box center [477, 86] width 548 height 25
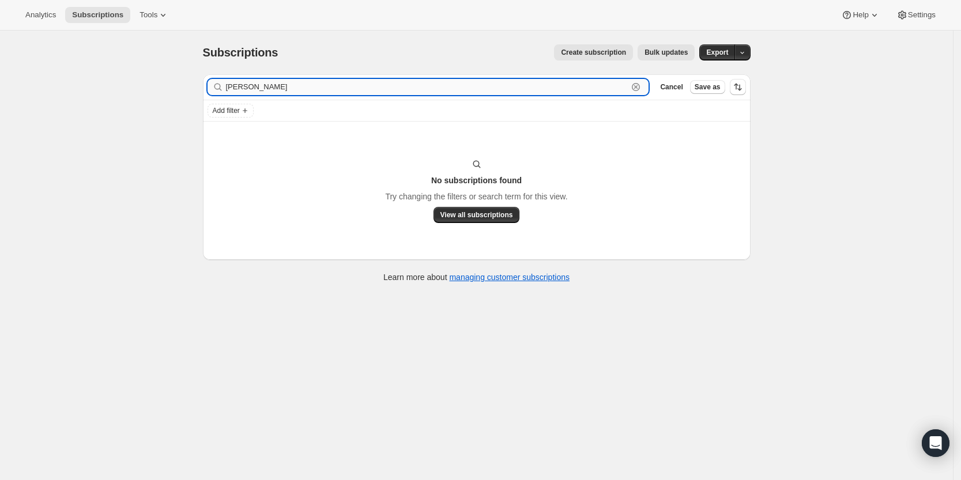
click at [392, 82] on input "[PERSON_NAME]" at bounding box center [427, 87] width 402 height 16
paste input "jwoodward@practicallawyer.com"
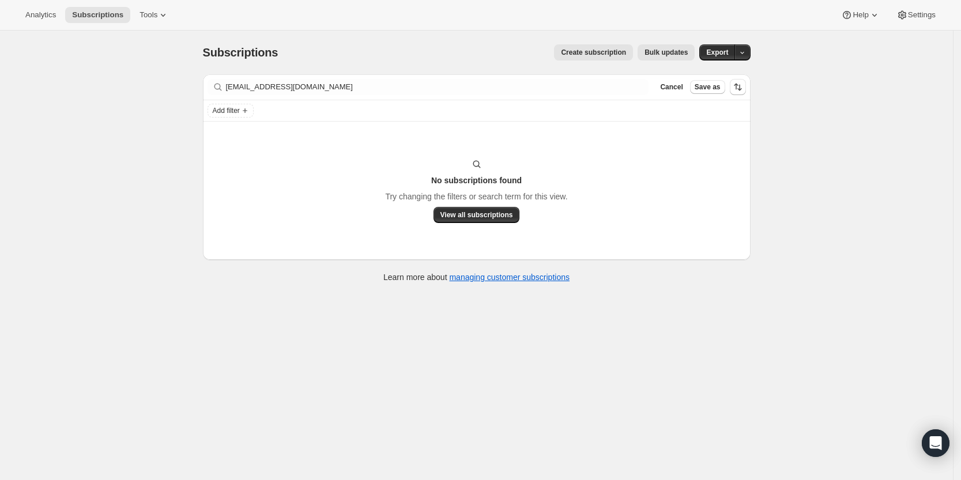
click at [228, 88] on div "jwoodward@practicallawyer.com Clear" at bounding box center [427, 87] width 441 height 16
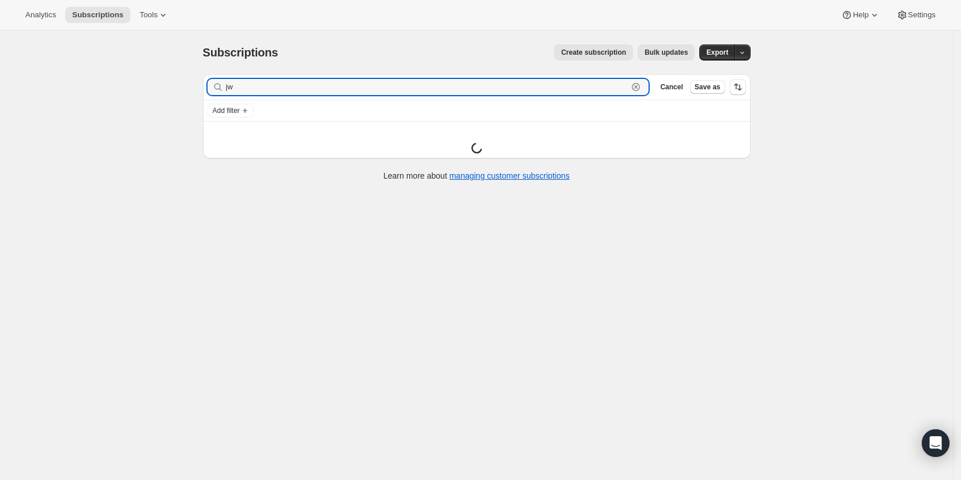
type input "j"
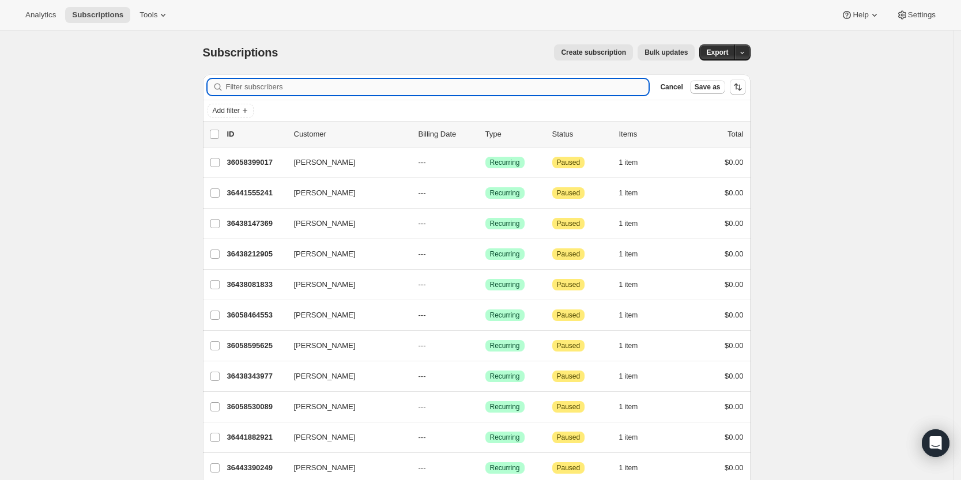
click at [338, 84] on input "Filter subscribers" at bounding box center [437, 87] width 423 height 16
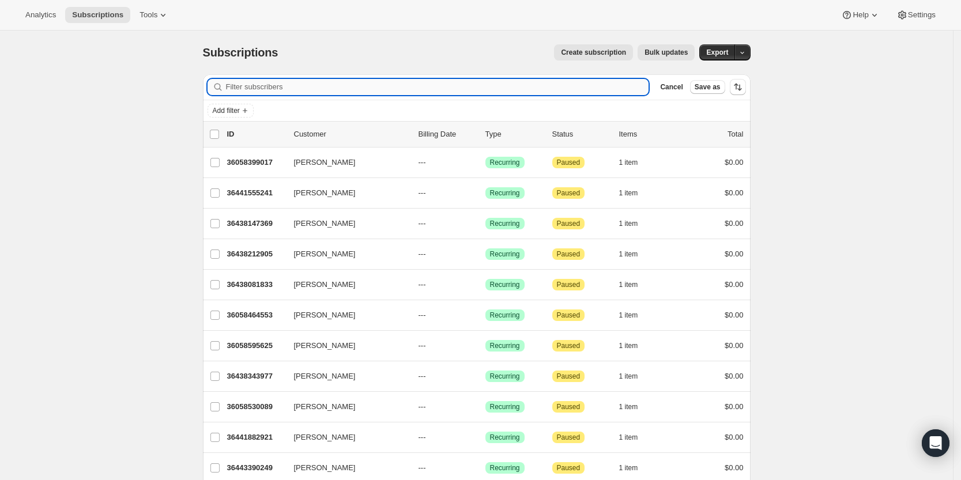
paste input "John Woodward"
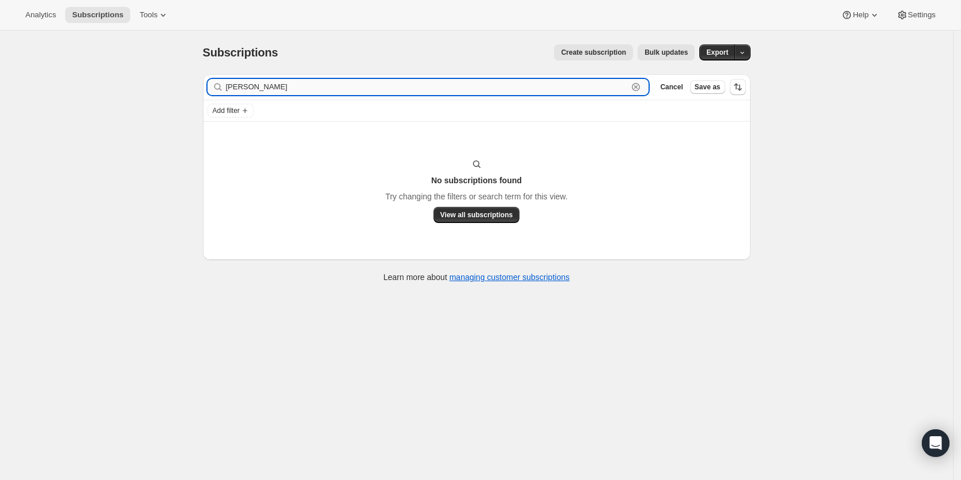
click at [234, 86] on input "John Woodward" at bounding box center [427, 87] width 402 height 16
type input "John Woodward"
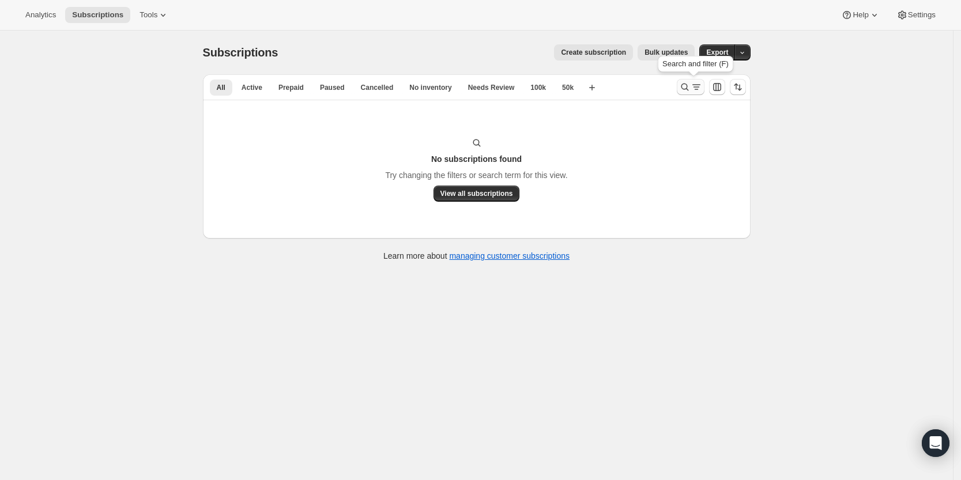
click at [688, 86] on icon "Search and filter results" at bounding box center [685, 87] width 12 height 12
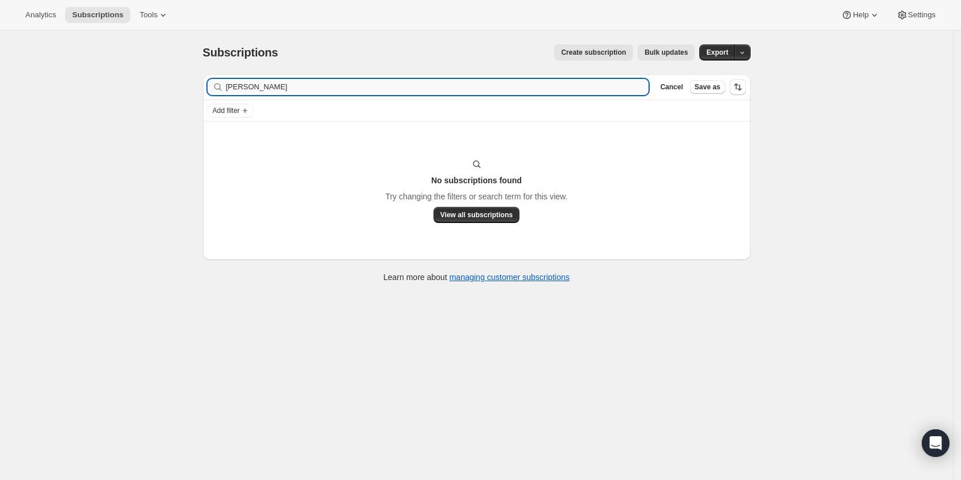
click at [386, 86] on input "[PERSON_NAME]" at bounding box center [437, 87] width 423 height 16
type input "[EMAIL_ADDRESS][DOMAIN_NAME]"
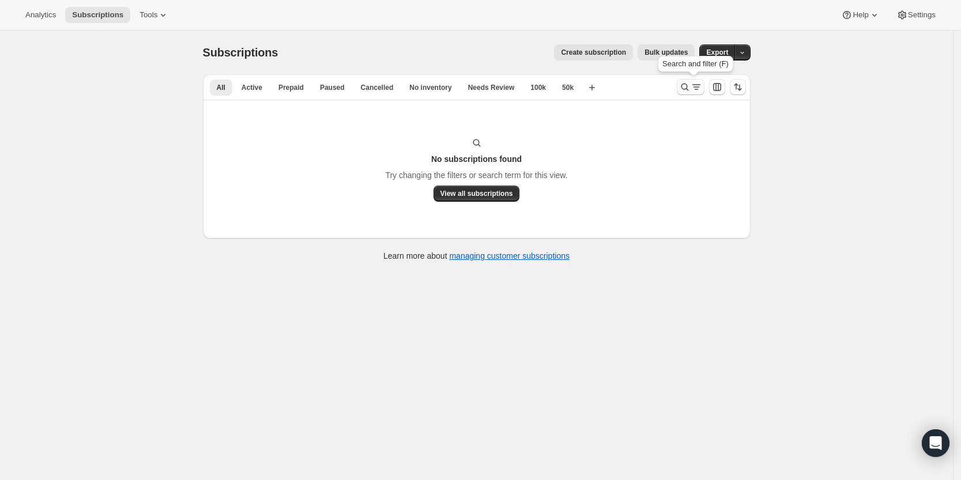
click at [687, 86] on icon "Search and filter results" at bounding box center [685, 87] width 12 height 12
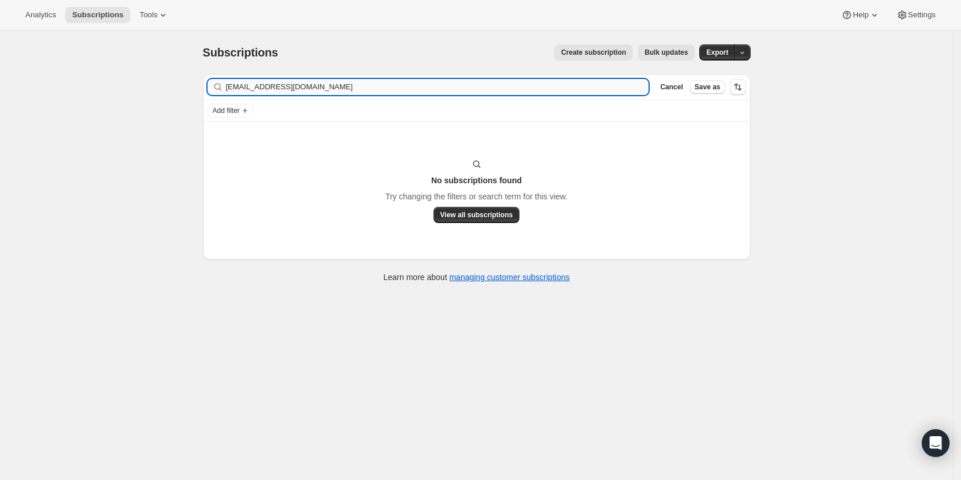
click at [556, 87] on input "Jwoodward@practicallawyer.com" at bounding box center [437, 87] width 423 height 16
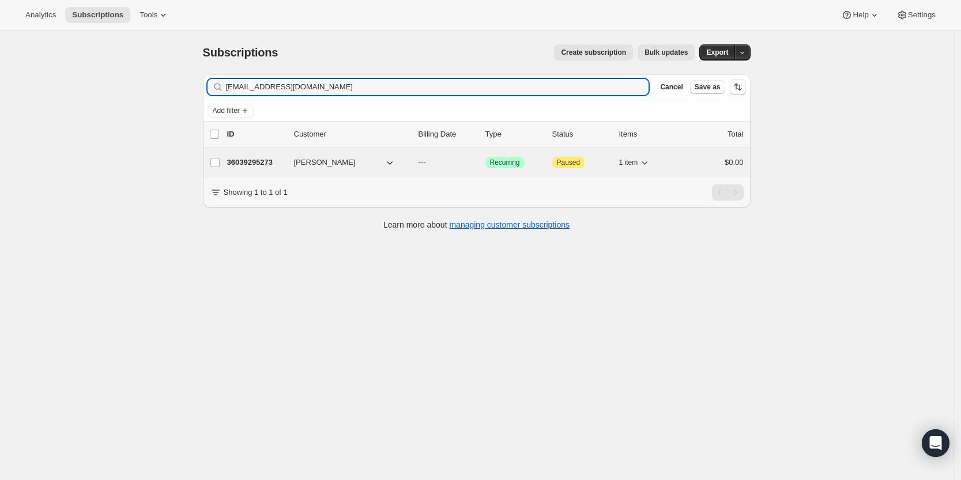
type input "carterkbrantley@gmail.com"
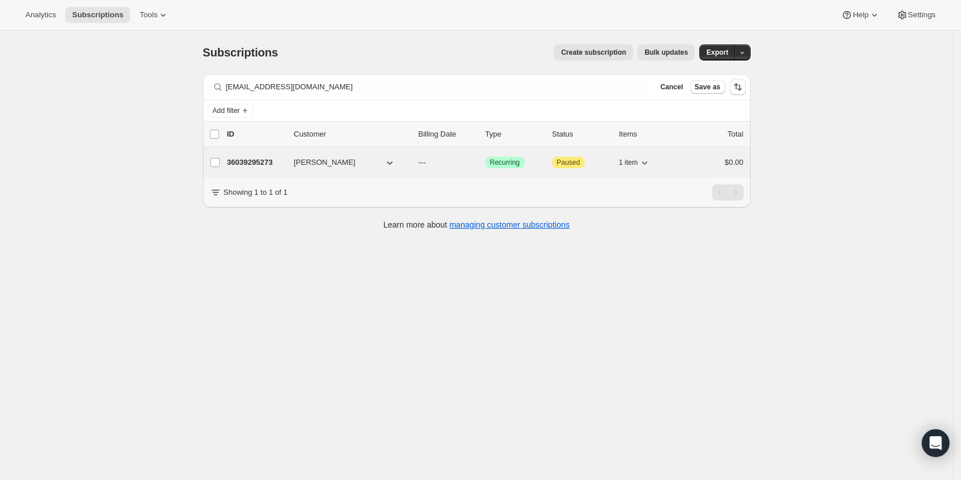
click at [246, 166] on p "36039295273" at bounding box center [256, 163] width 58 height 12
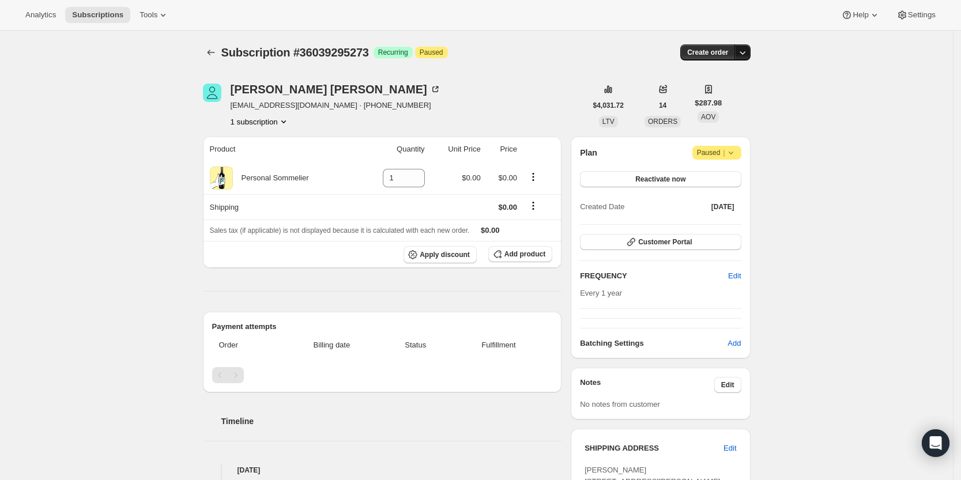
click at [747, 50] on icon "button" at bounding box center [743, 53] width 12 height 12
click at [728, 94] on span "Create custom one-time order" at bounding box center [697, 96] width 100 height 9
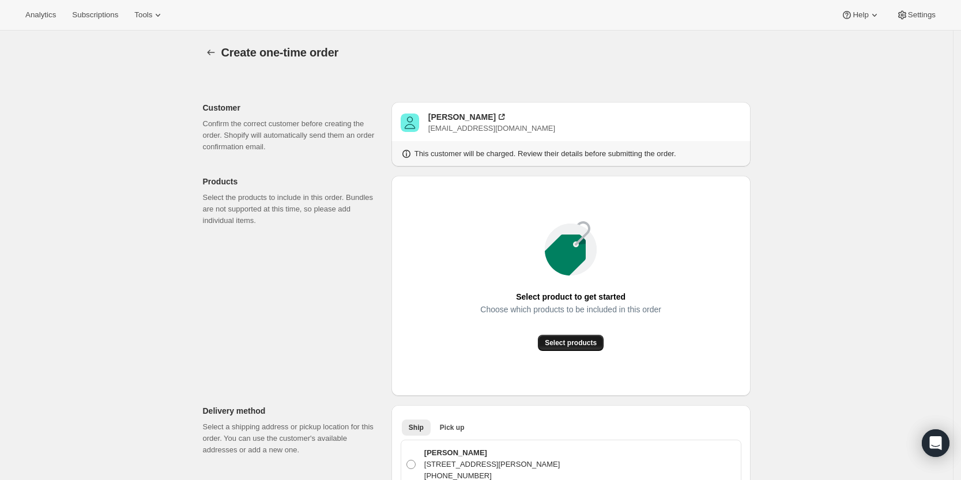
click at [584, 346] on span "Select products" at bounding box center [571, 342] width 52 height 9
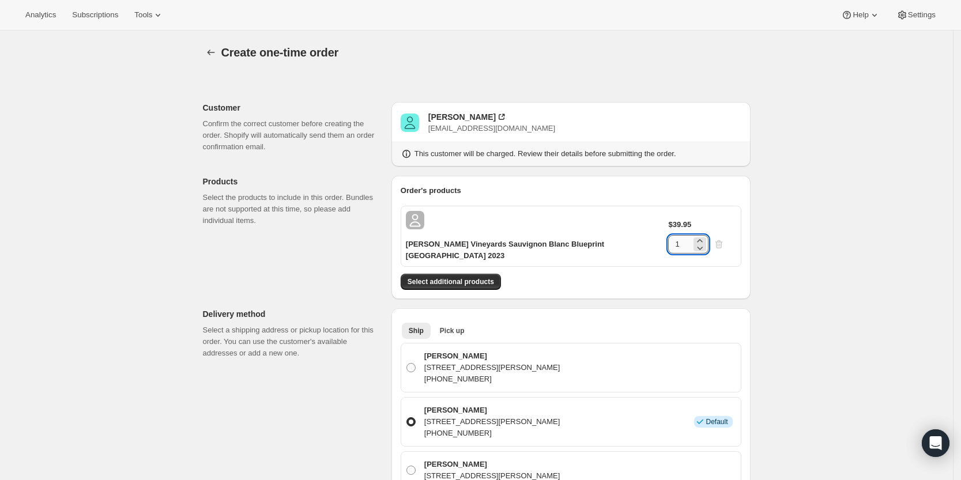
click at [691, 235] on input "1" at bounding box center [679, 244] width 23 height 18
type input "6"
click at [472, 274] on button "Select additional products" at bounding box center [451, 282] width 100 height 16
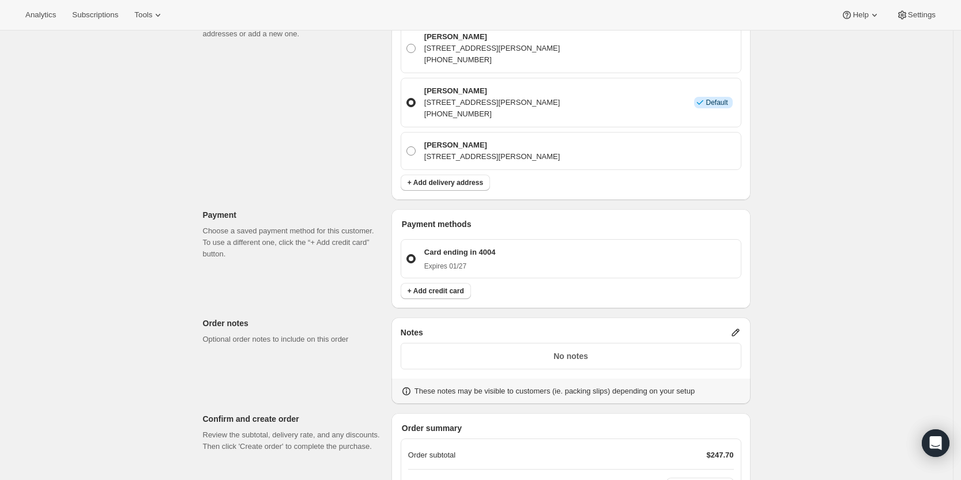
scroll to position [356, 0]
click at [741, 326] on icon at bounding box center [736, 332] width 12 height 12
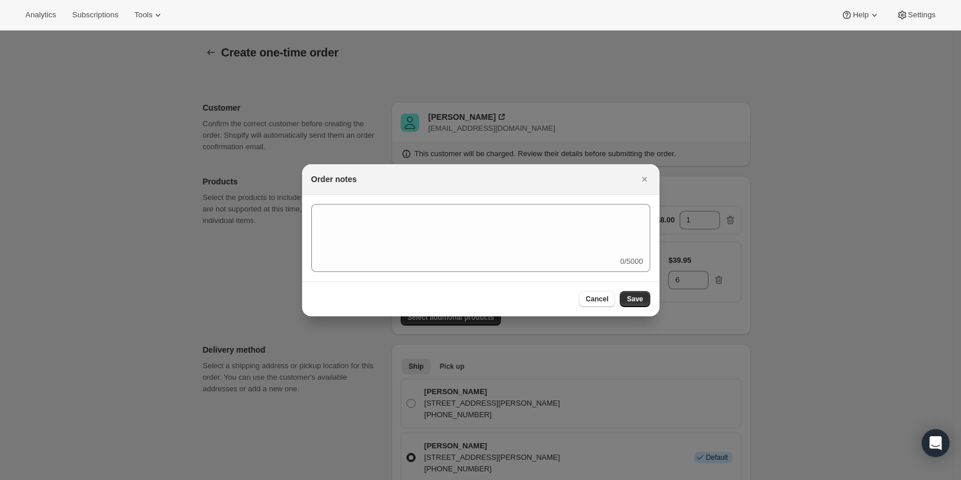
scroll to position [0, 0]
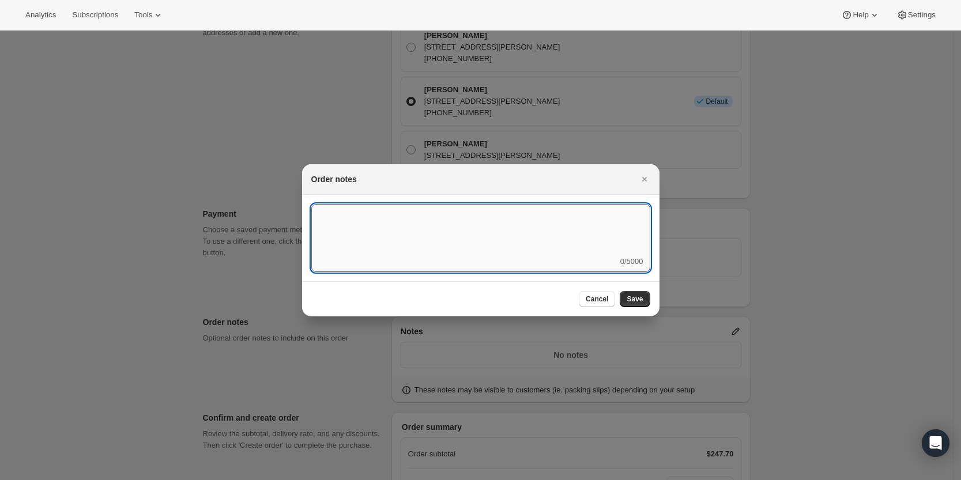
click at [518, 241] on textarea ":r3v:" at bounding box center [480, 230] width 339 height 52
type textarea "Temp Control"
click at [639, 304] on button "Save" at bounding box center [635, 299] width 30 height 16
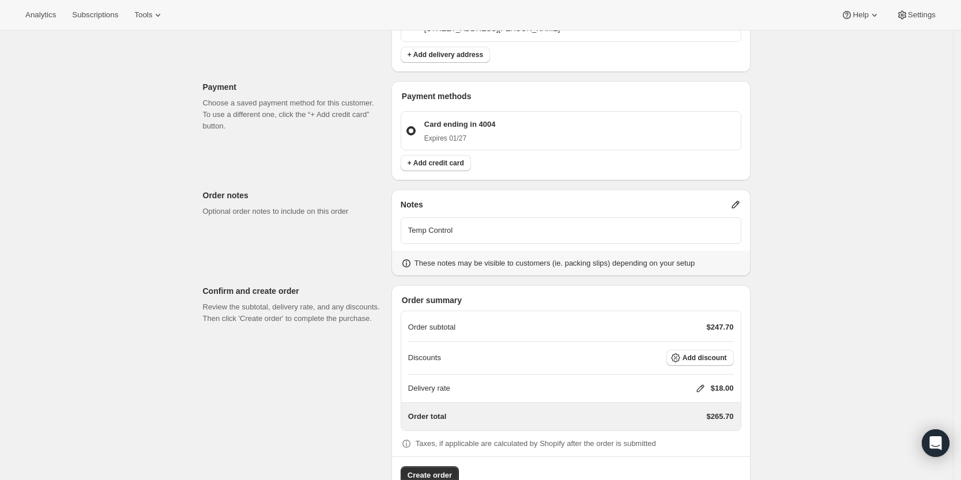
scroll to position [482, 0]
click at [700, 386] on icon at bounding box center [699, 389] width 7 height 7
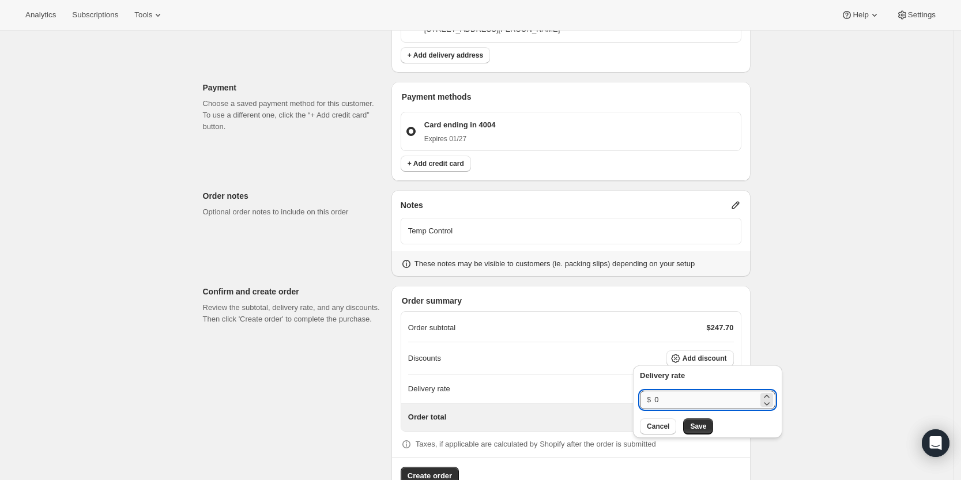
click at [677, 398] on input "0" at bounding box center [706, 400] width 104 height 18
click at [702, 427] on span "Save" at bounding box center [698, 426] width 16 height 9
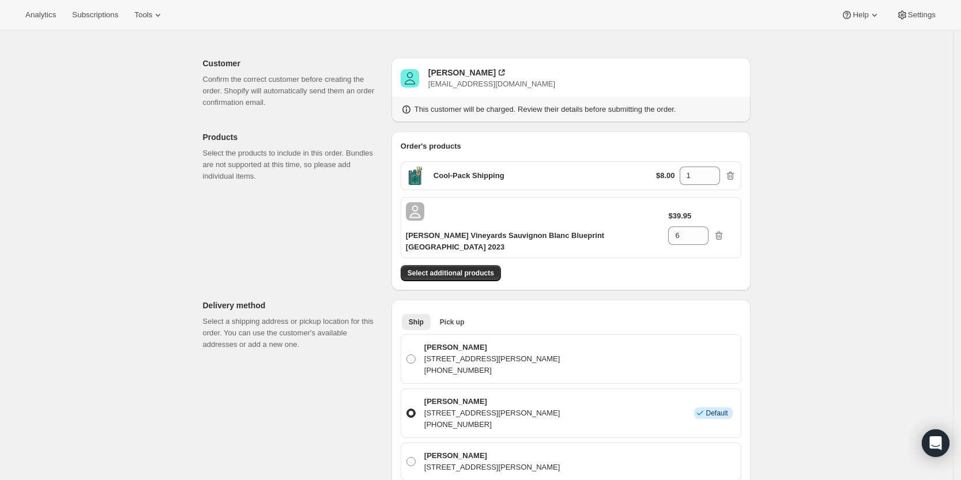
scroll to position [483, 0]
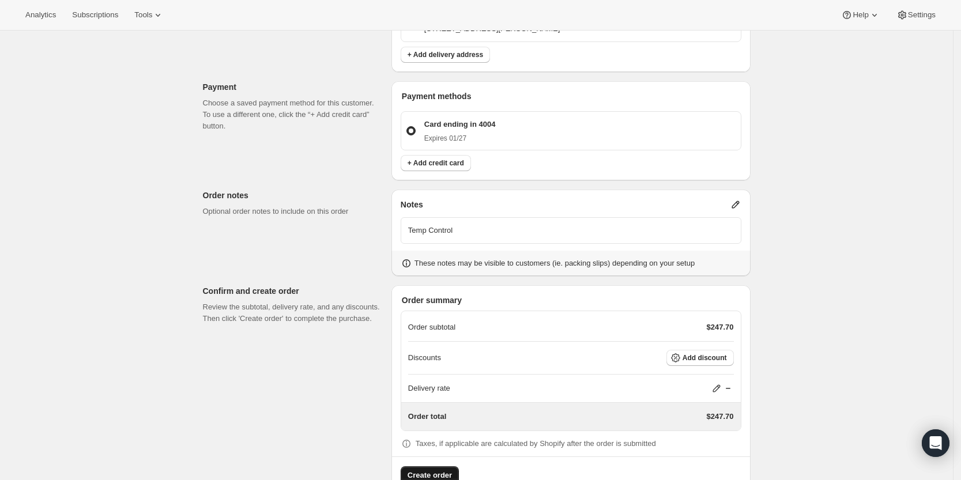
click at [433, 470] on span "Create order" at bounding box center [429, 476] width 44 height 12
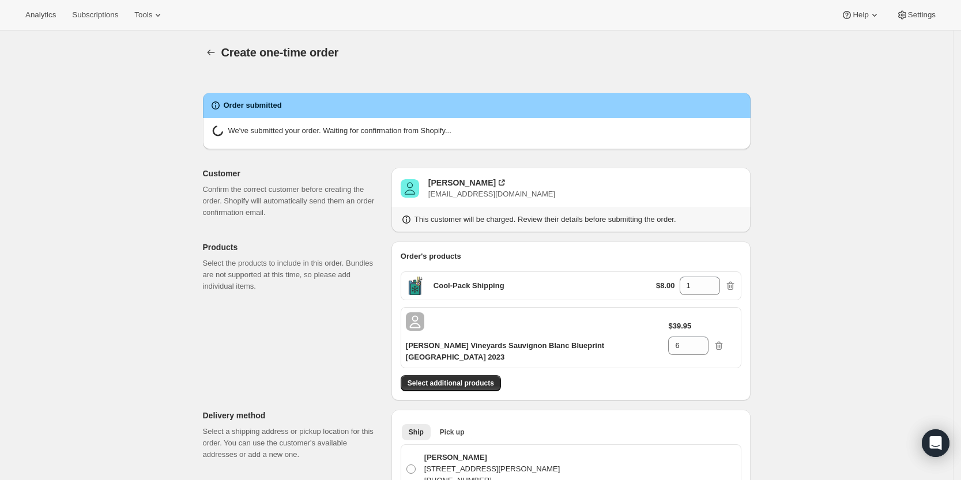
radio input "true"
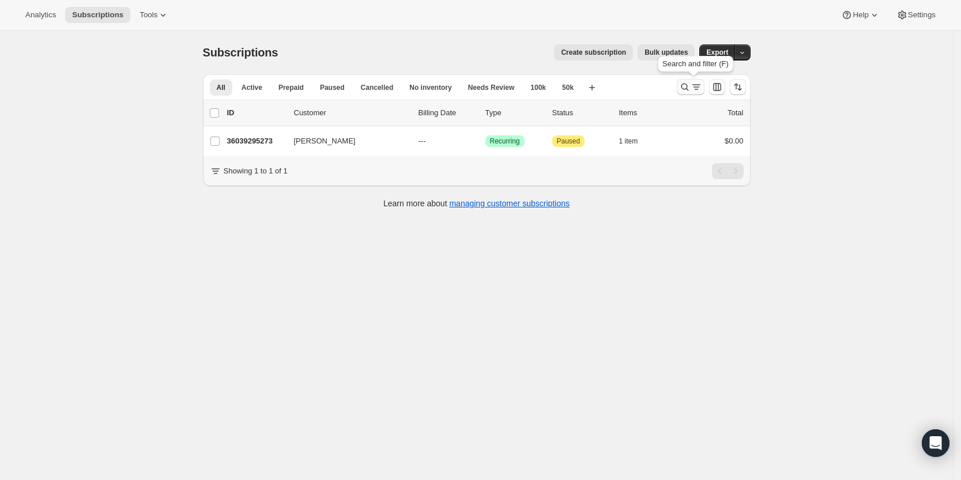
click at [688, 86] on icon "Search and filter results" at bounding box center [684, 87] width 7 height 7
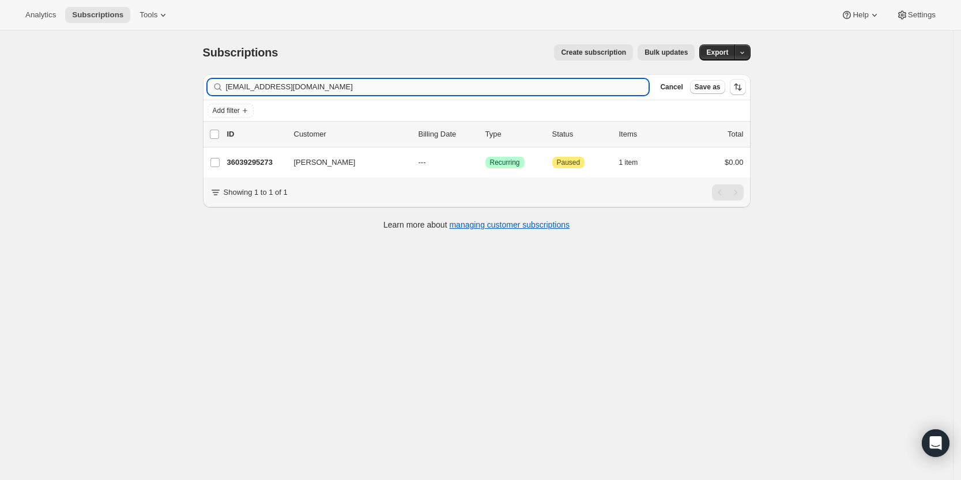
click at [496, 85] on input "[EMAIL_ADDRESS][DOMAIN_NAME]" at bounding box center [437, 87] width 423 height 16
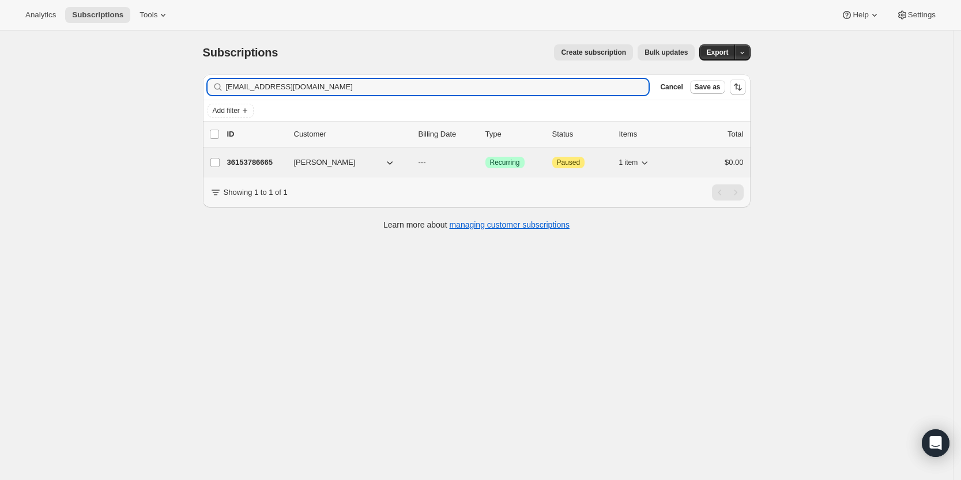
type input "[EMAIL_ADDRESS][DOMAIN_NAME]"
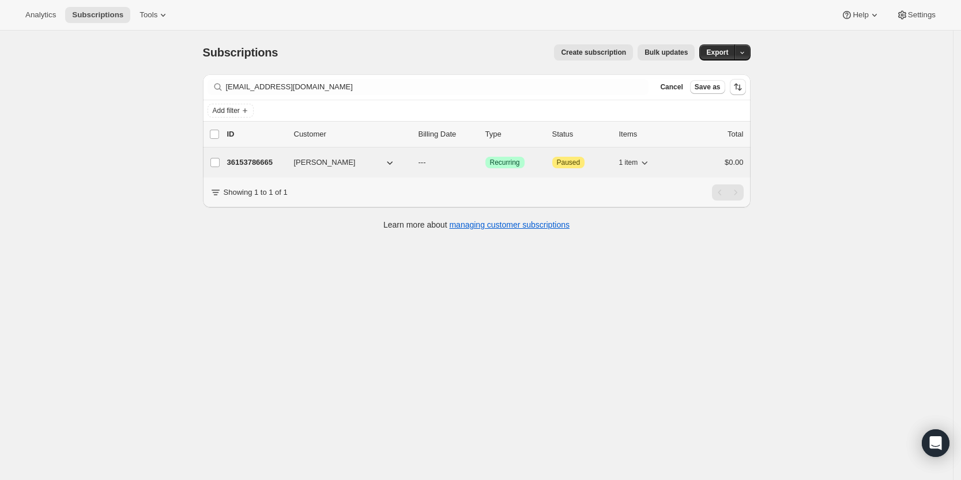
click at [265, 163] on p "36153786665" at bounding box center [256, 163] width 58 height 12
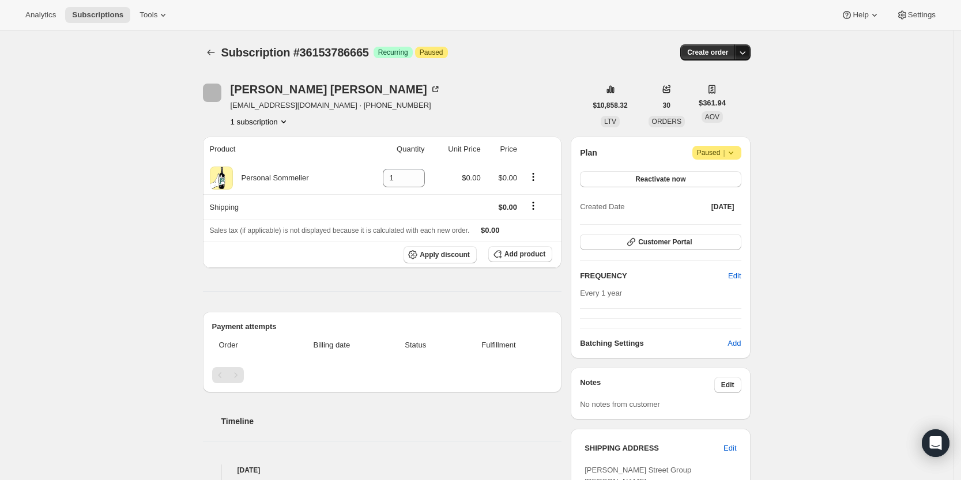
click at [747, 48] on icon "button" at bounding box center [743, 53] width 12 height 12
click at [730, 92] on span "Create custom one-time order" at bounding box center [697, 96] width 100 height 9
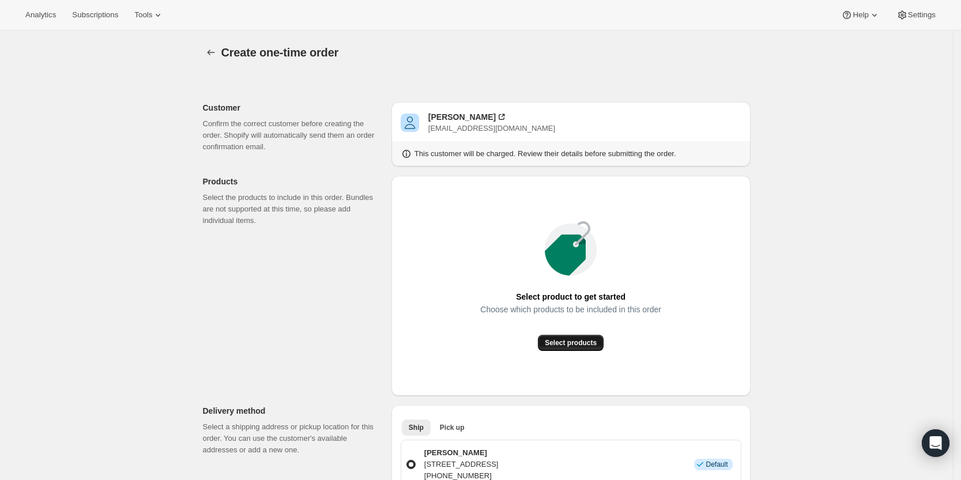
click at [568, 346] on span "Select products" at bounding box center [571, 342] width 52 height 9
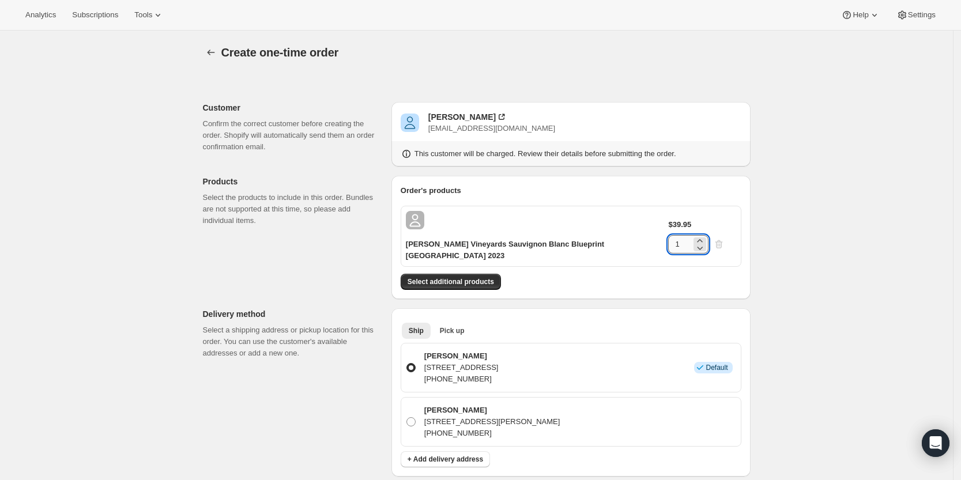
click at [691, 235] on input "1" at bounding box center [679, 244] width 23 height 18
type input "3"
click at [795, 239] on div "Create one-time order. This page is ready Create one-time order Customer Confir…" at bounding box center [476, 479] width 953 height 897
click at [459, 115] on div "[PERSON_NAME]" at bounding box center [461, 117] width 67 height 12
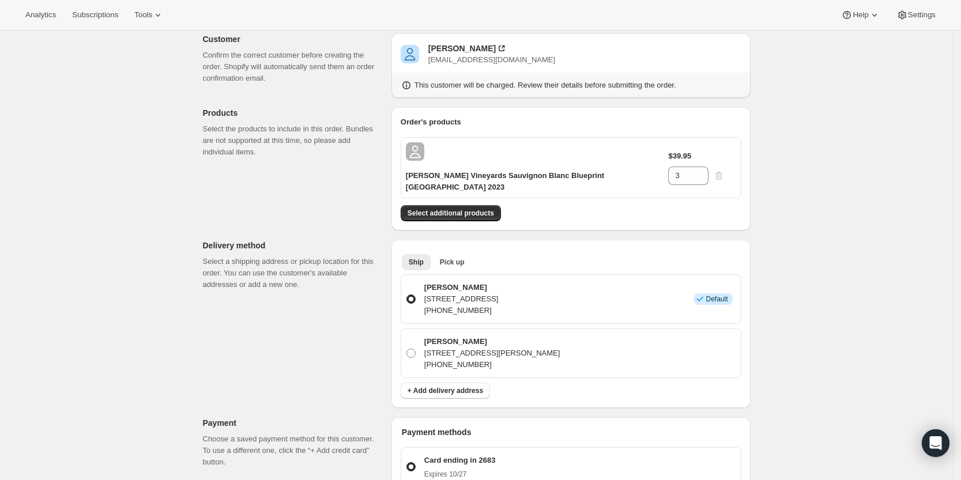
scroll to position [69, 0]
click at [473, 208] on span "Select additional products" at bounding box center [450, 212] width 86 height 9
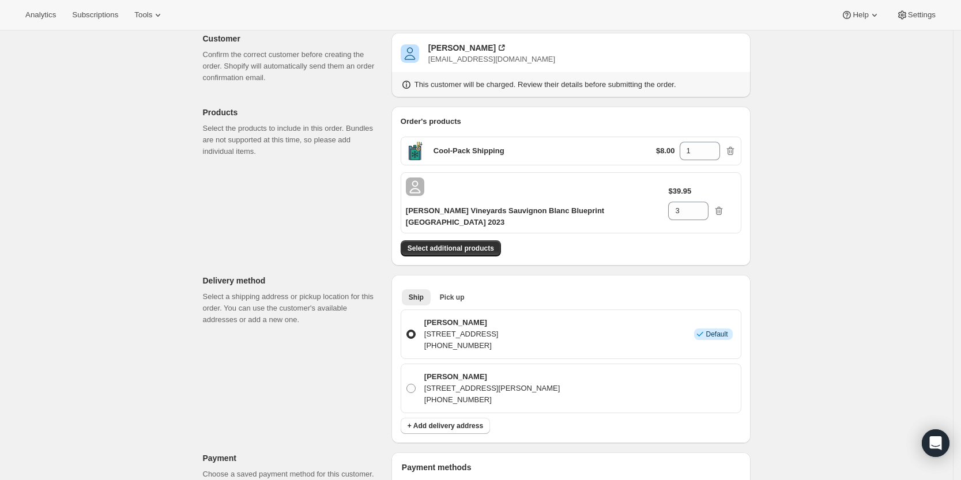
scroll to position [296, 0]
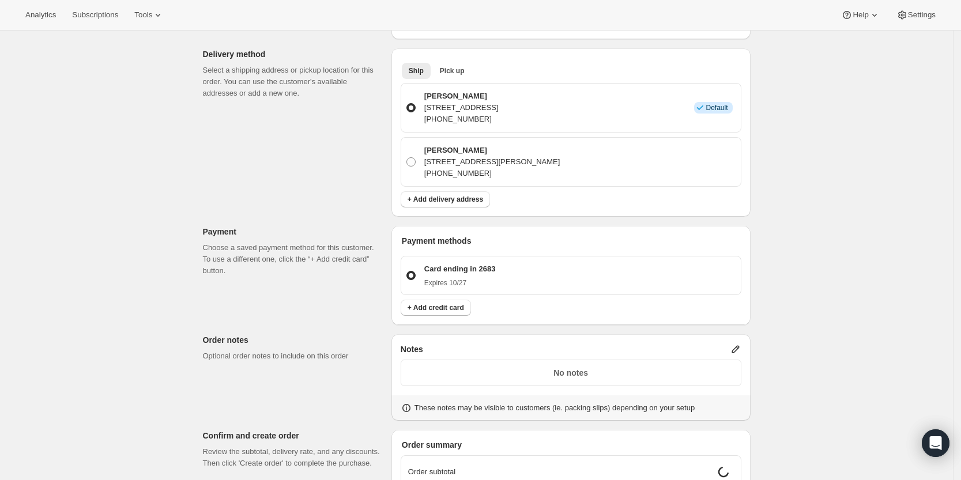
click at [689, 367] on p "No notes" at bounding box center [571, 373] width 326 height 12
click at [734, 343] on icon at bounding box center [736, 349] width 12 height 12
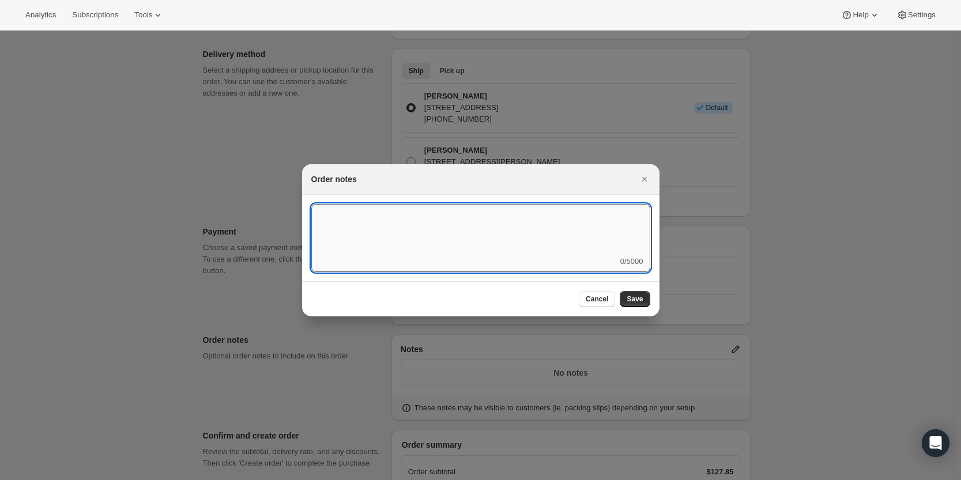
click at [492, 247] on textarea ":r3v:" at bounding box center [480, 230] width 339 height 52
type textarea "Temp Control"
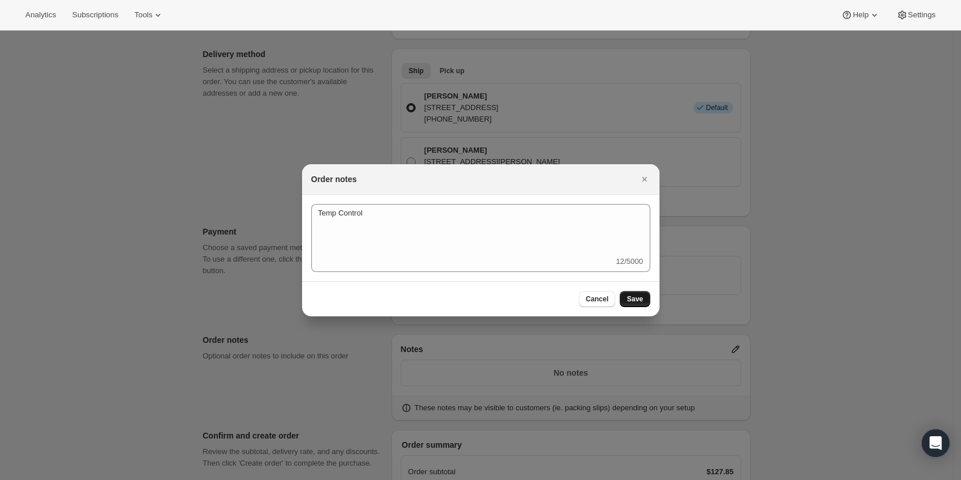
click at [636, 295] on span "Save" at bounding box center [634, 298] width 16 height 9
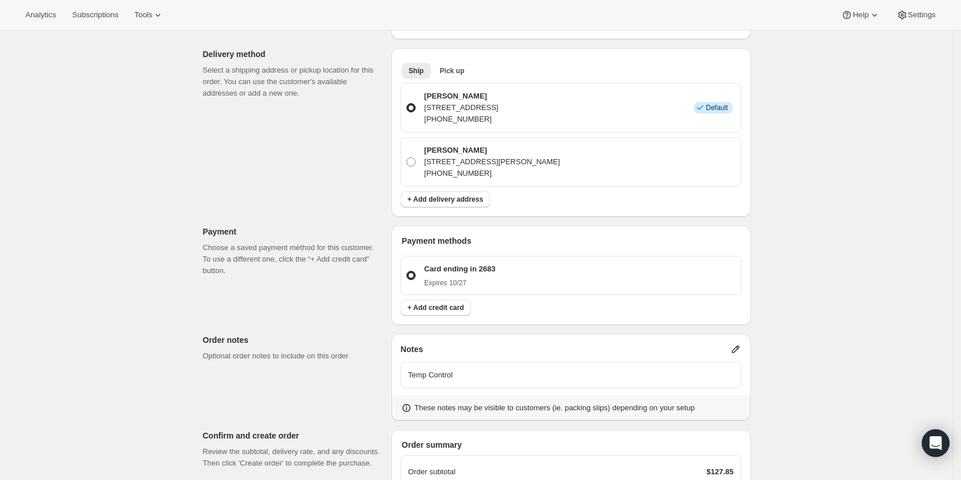
scroll to position [440, 0]
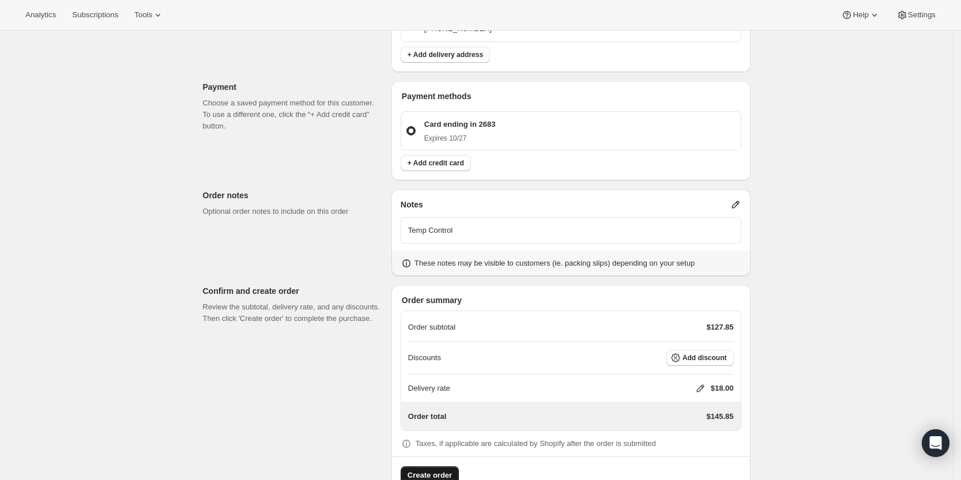
click at [437, 470] on span "Create order" at bounding box center [429, 476] width 44 height 12
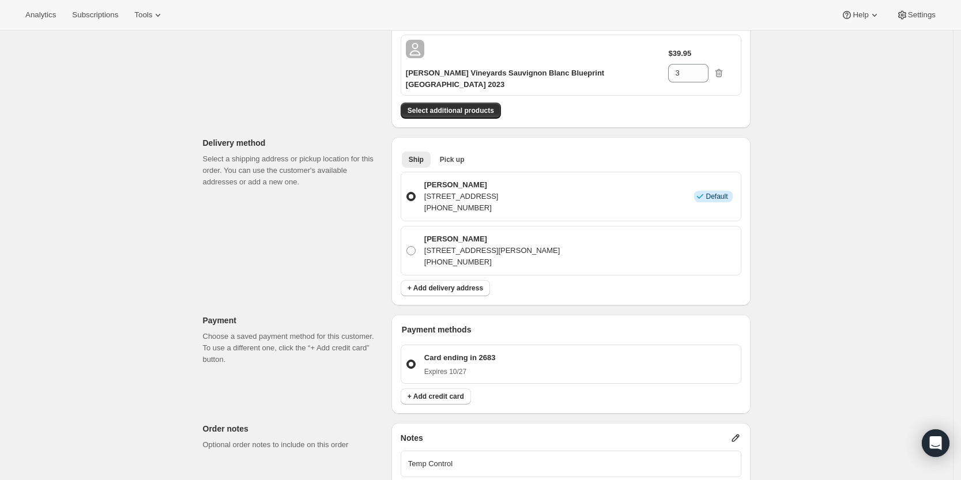
scroll to position [273, 0]
radio input "true"
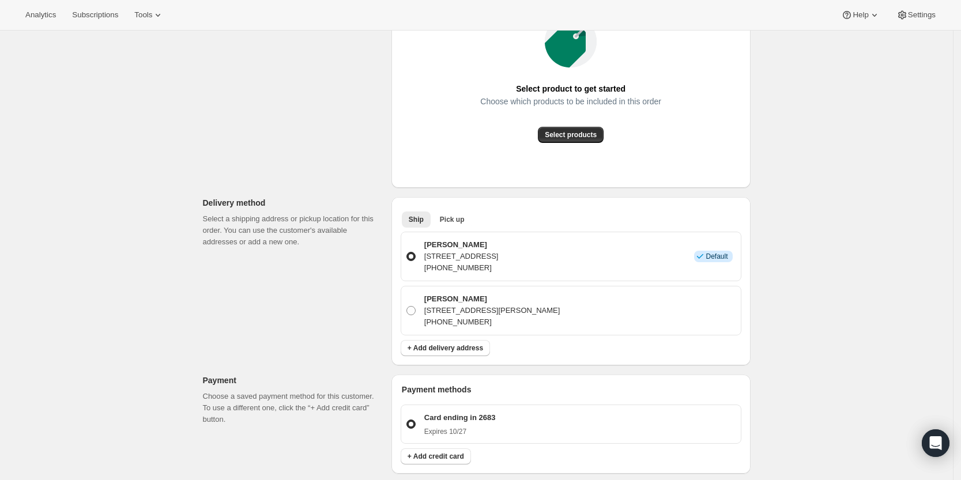
scroll to position [0, 0]
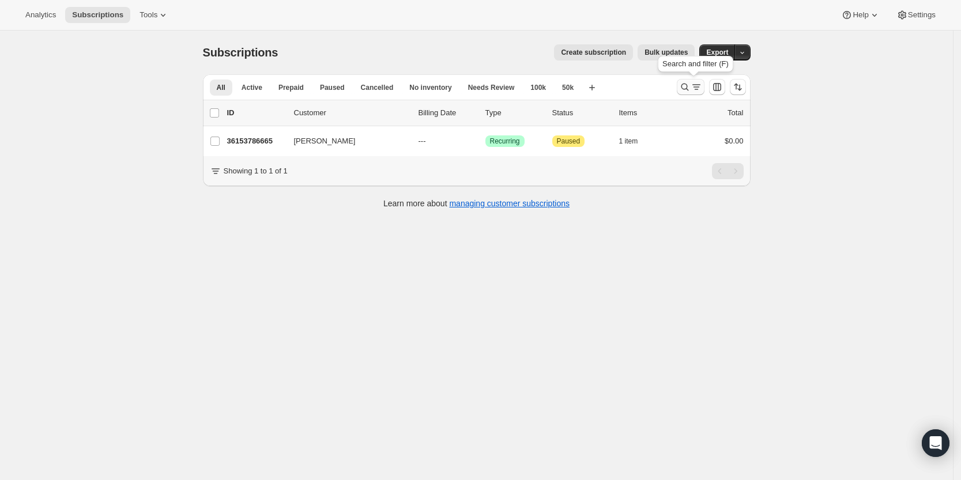
click at [689, 88] on icon "Search and filter results" at bounding box center [685, 87] width 12 height 12
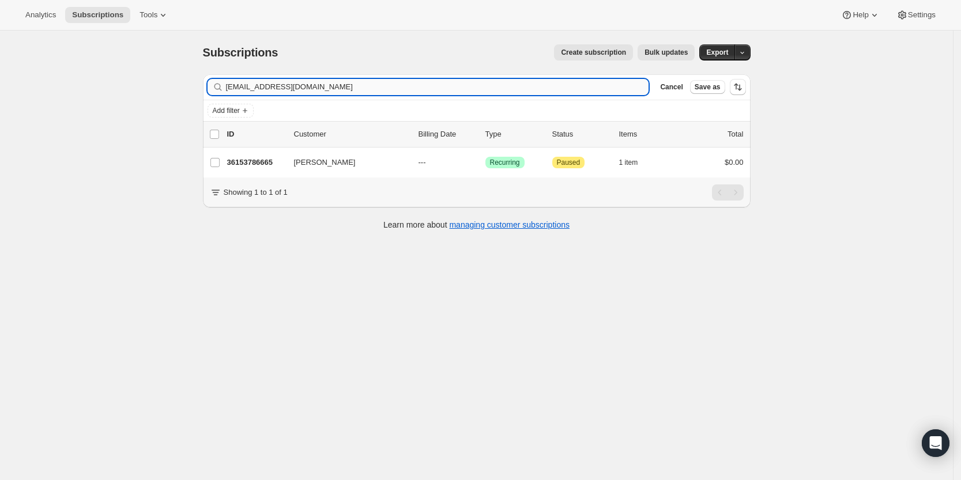
click at [519, 84] on input "[EMAIL_ADDRESS][DOMAIN_NAME]" at bounding box center [437, 87] width 423 height 16
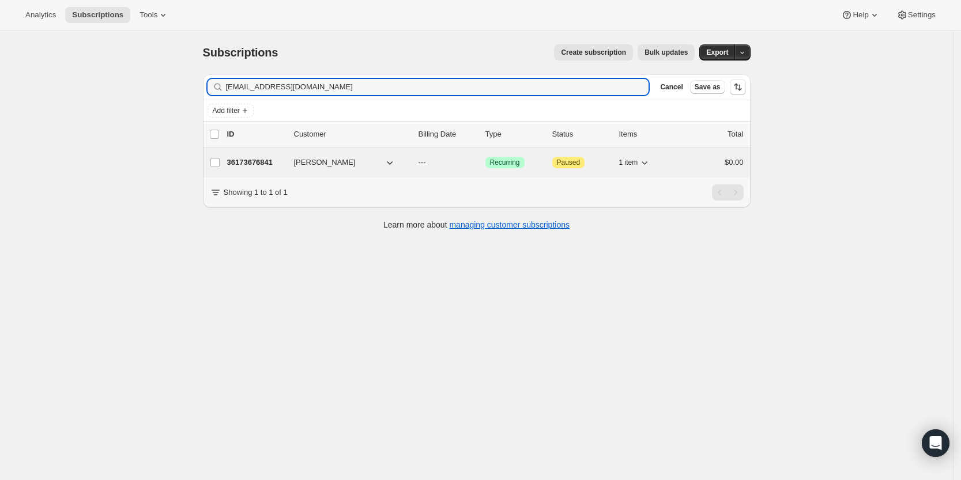
type input "[EMAIL_ADDRESS][DOMAIN_NAME]"
click at [255, 163] on p "36173676841" at bounding box center [256, 163] width 58 height 12
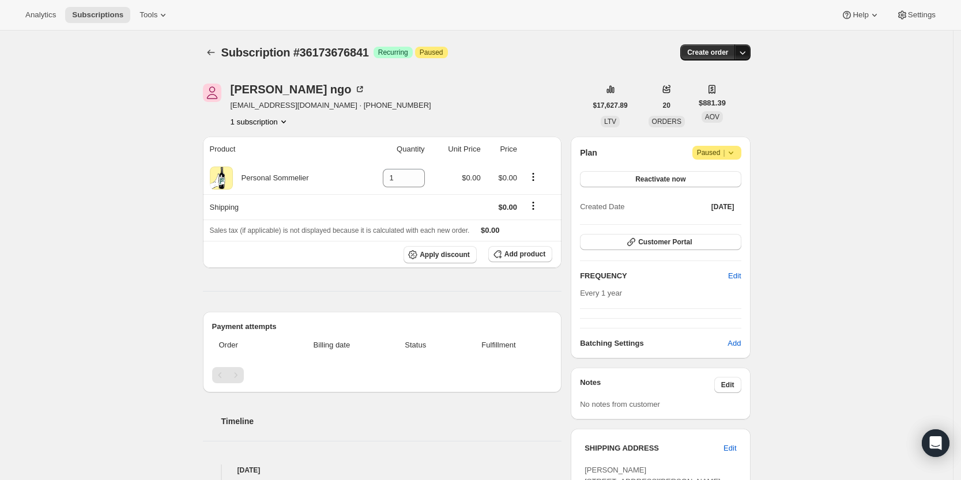
click at [747, 52] on icon "button" at bounding box center [743, 53] width 12 height 12
click at [720, 97] on span "Create custom one-time order" at bounding box center [697, 96] width 100 height 9
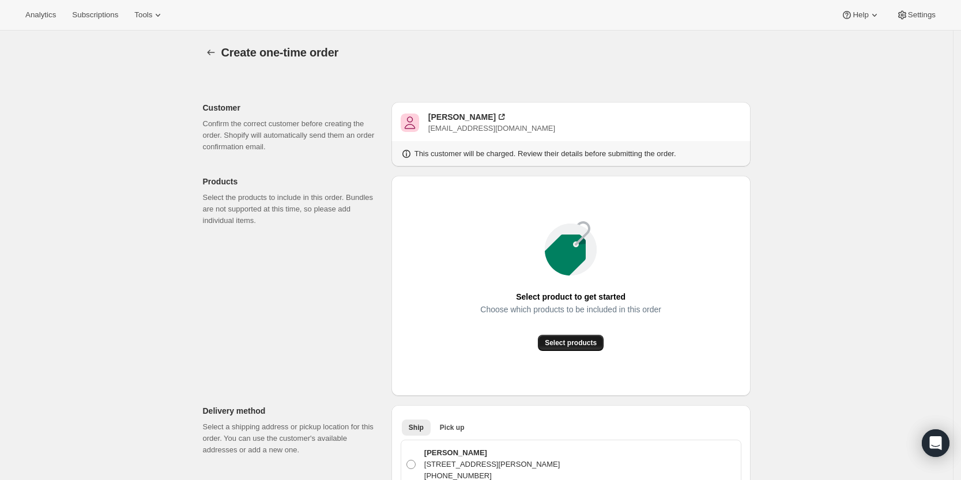
click at [565, 348] on button "Select products" at bounding box center [571, 343] width 66 height 16
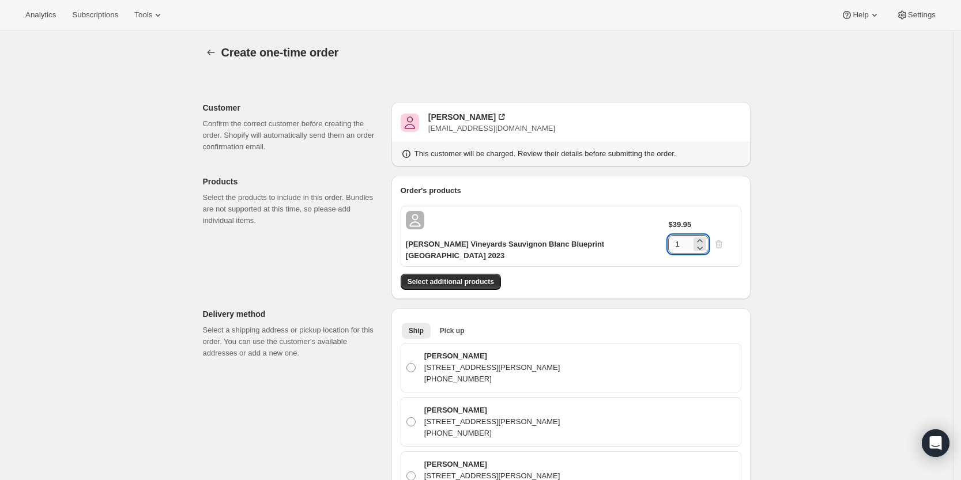
click at [691, 235] on input "1" at bounding box center [679, 244] width 23 height 18
type input "6"
click at [475, 274] on button "Select additional products" at bounding box center [451, 282] width 100 height 16
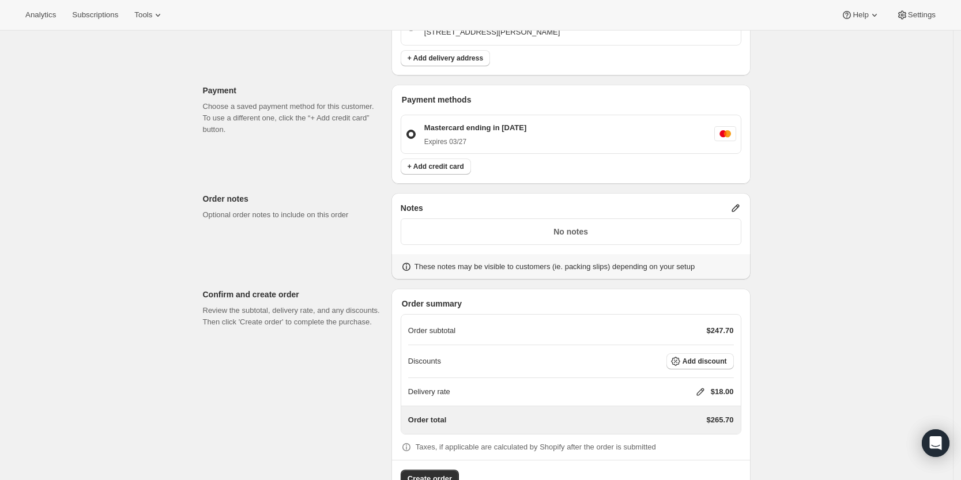
scroll to position [697, 0]
click at [741, 201] on icon at bounding box center [736, 207] width 12 height 12
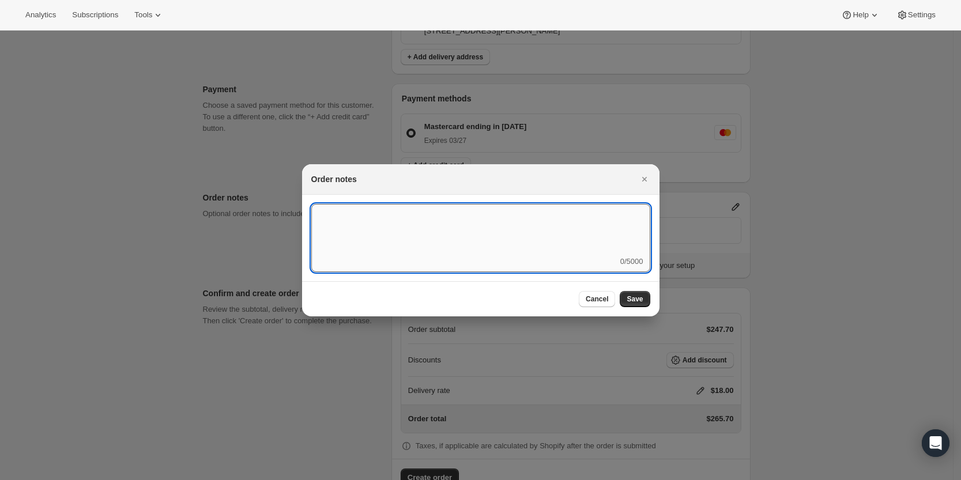
click at [531, 239] on textarea ":r3v:" at bounding box center [480, 230] width 339 height 52
type textarea "Temp Control"
click at [629, 296] on span "Save" at bounding box center [634, 298] width 16 height 9
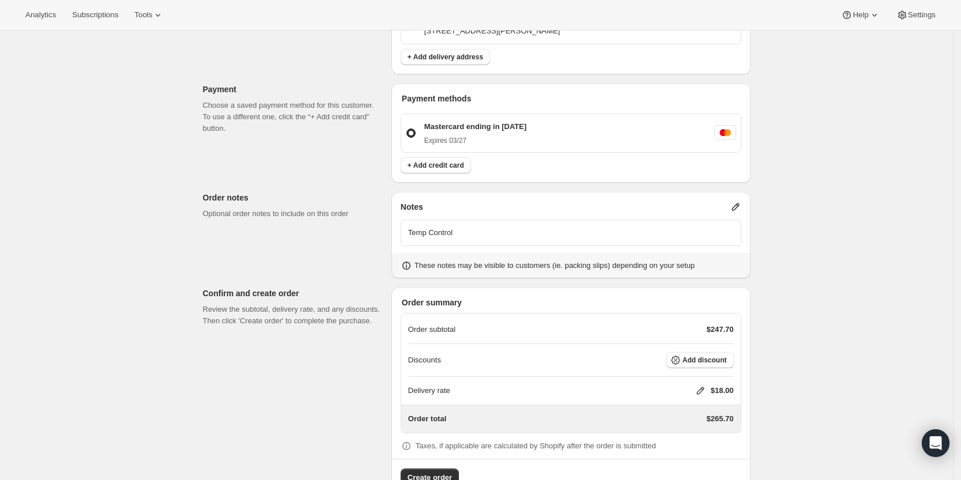
click at [695, 385] on div "Delivery rate $18.00" at bounding box center [571, 391] width 326 height 12
click at [701, 385] on icon at bounding box center [700, 391] width 12 height 12
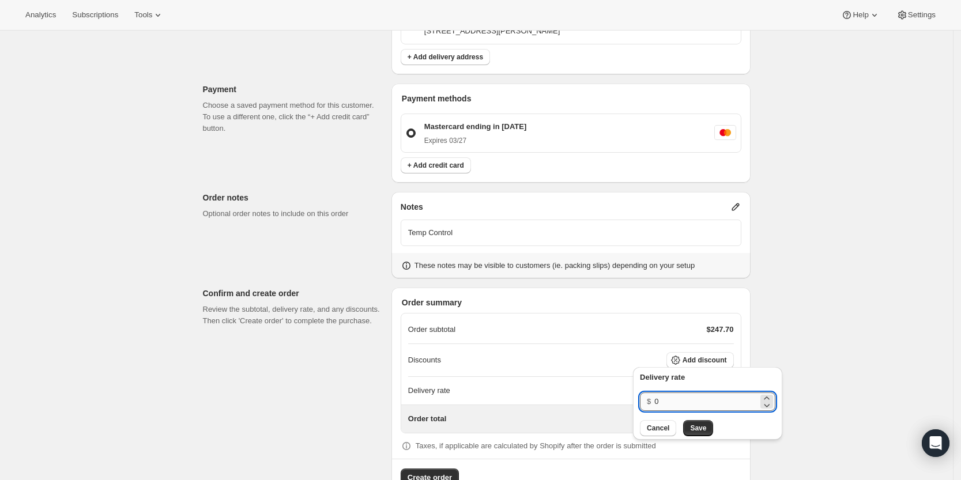
click at [679, 393] on input "0" at bounding box center [706, 401] width 104 height 18
type input "0"
click at [699, 426] on span "Save" at bounding box center [698, 428] width 16 height 9
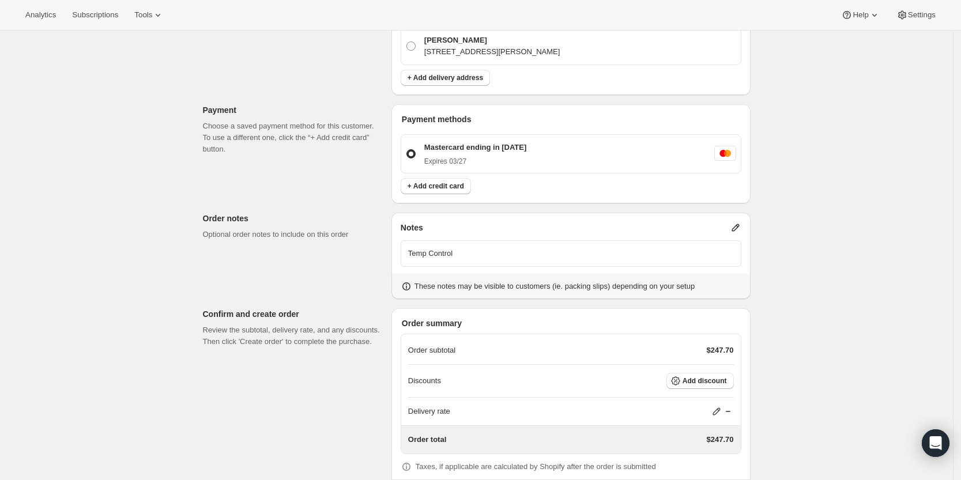
scroll to position [700, 0]
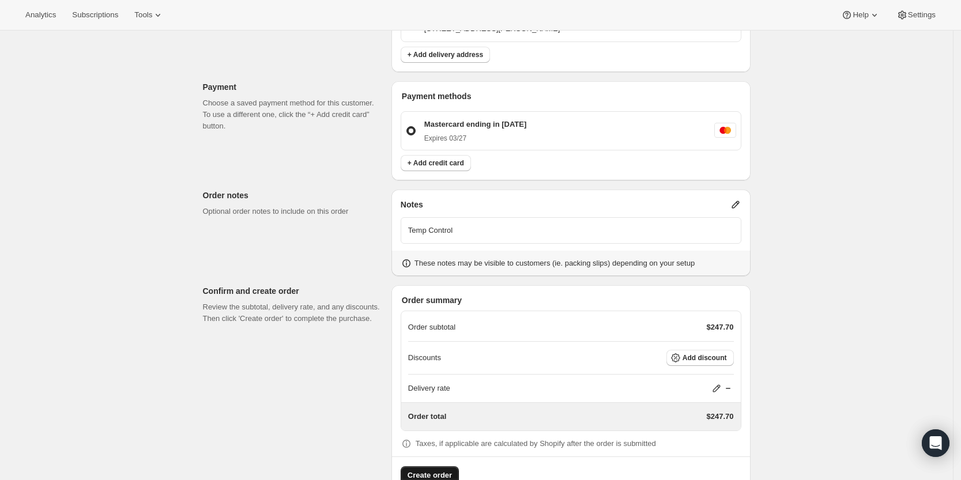
click at [436, 470] on span "Create order" at bounding box center [429, 476] width 44 height 12
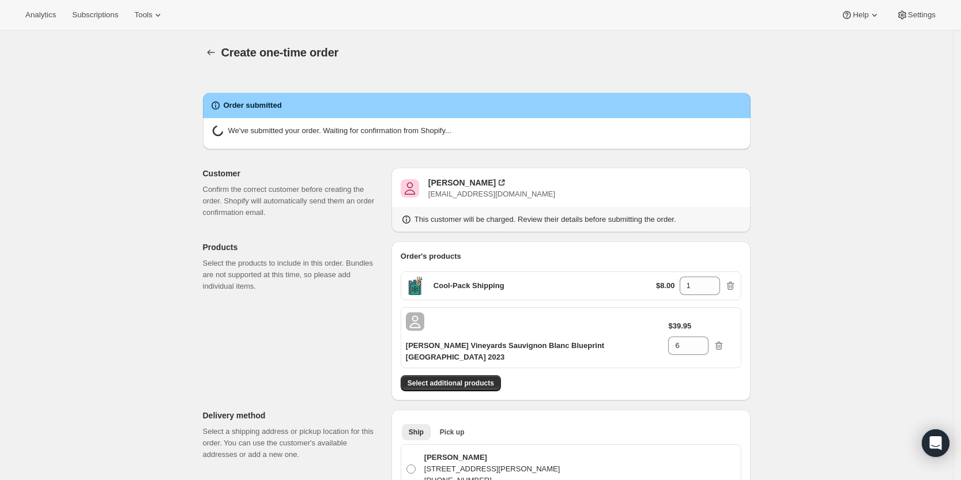
radio input "true"
